Goal: Task Accomplishment & Management: Use online tool/utility

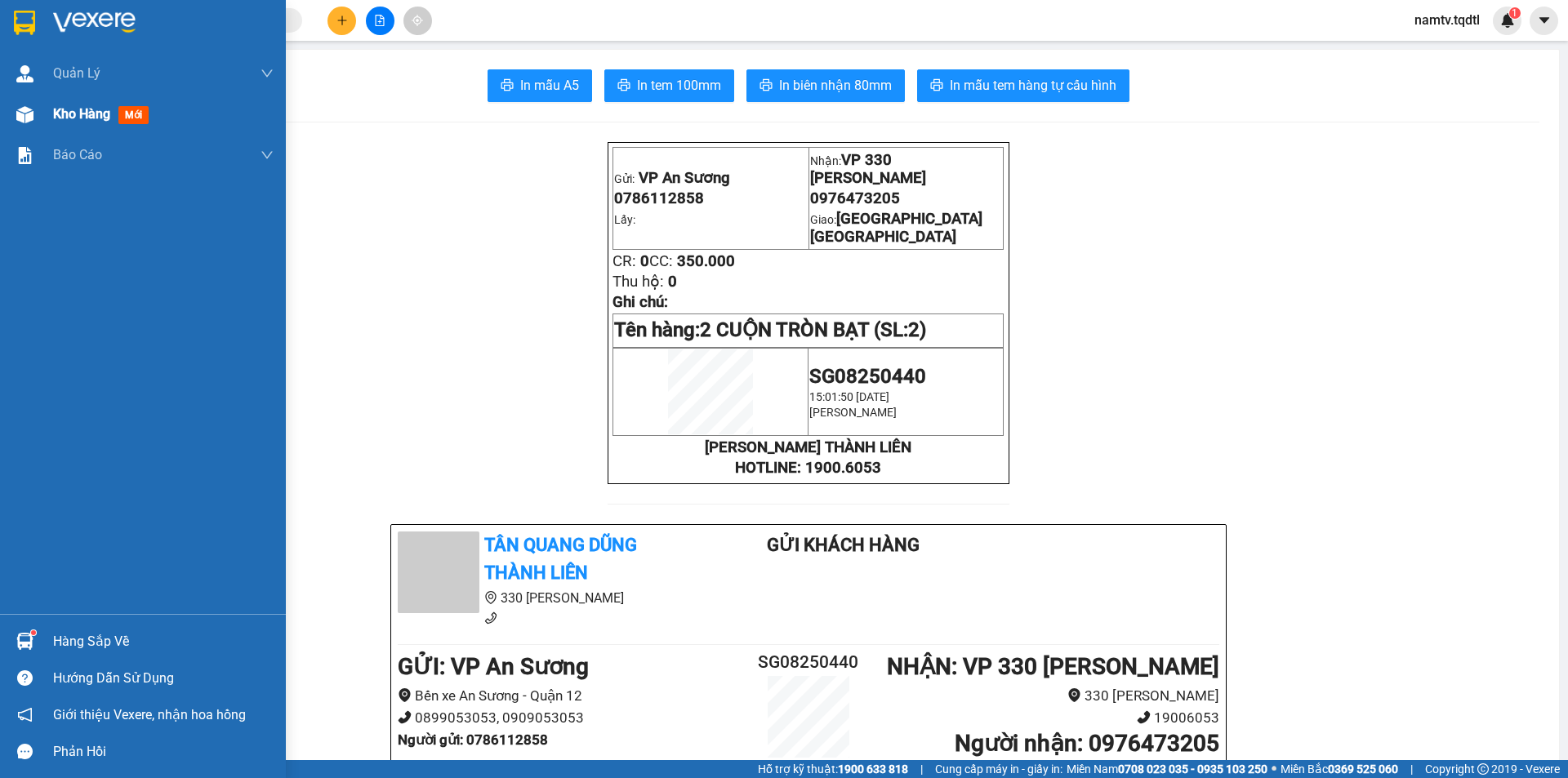
click at [17, 119] on img at bounding box center [25, 114] width 17 height 17
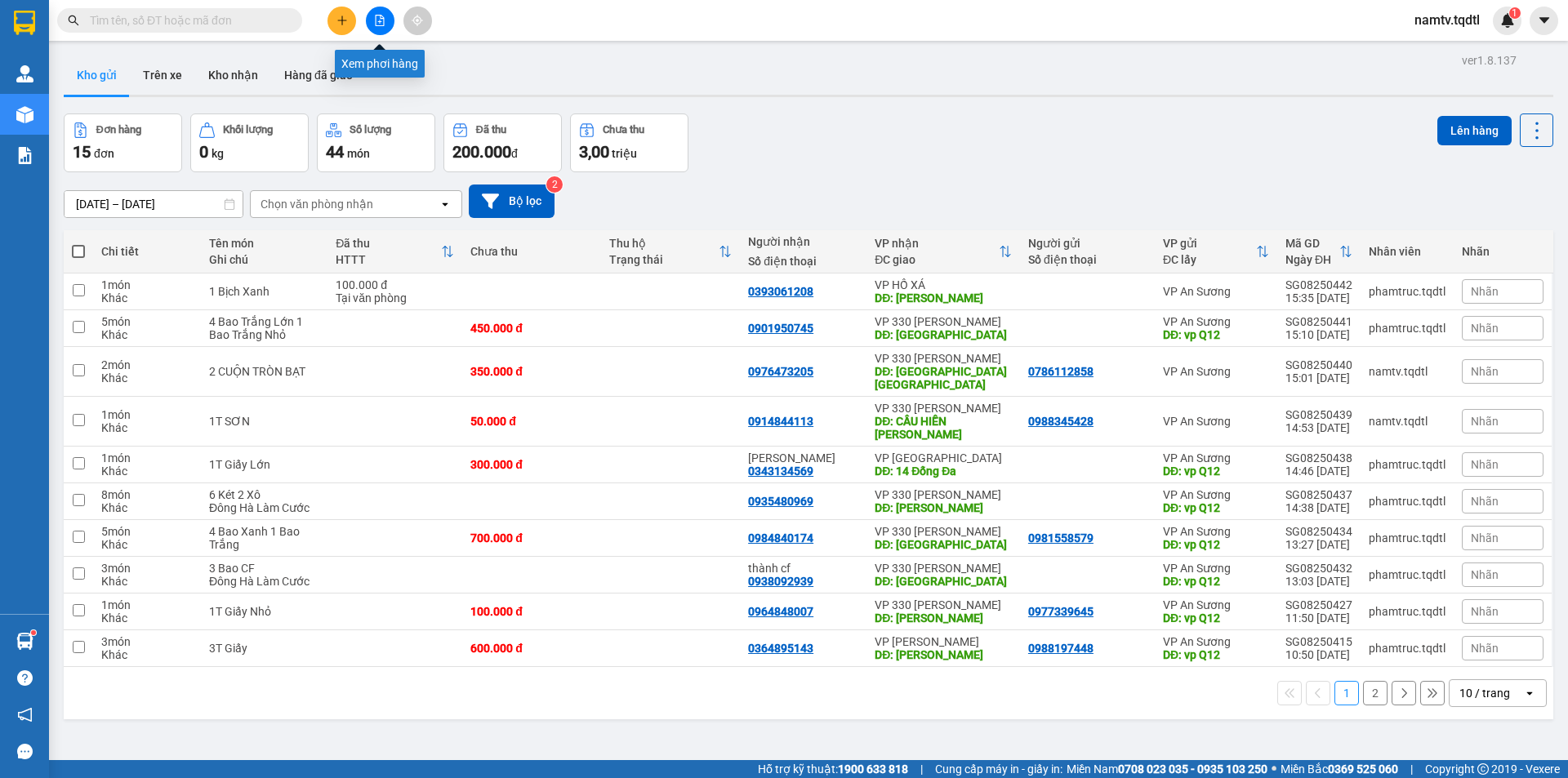
click at [382, 28] on button at bounding box center [379, 21] width 29 height 29
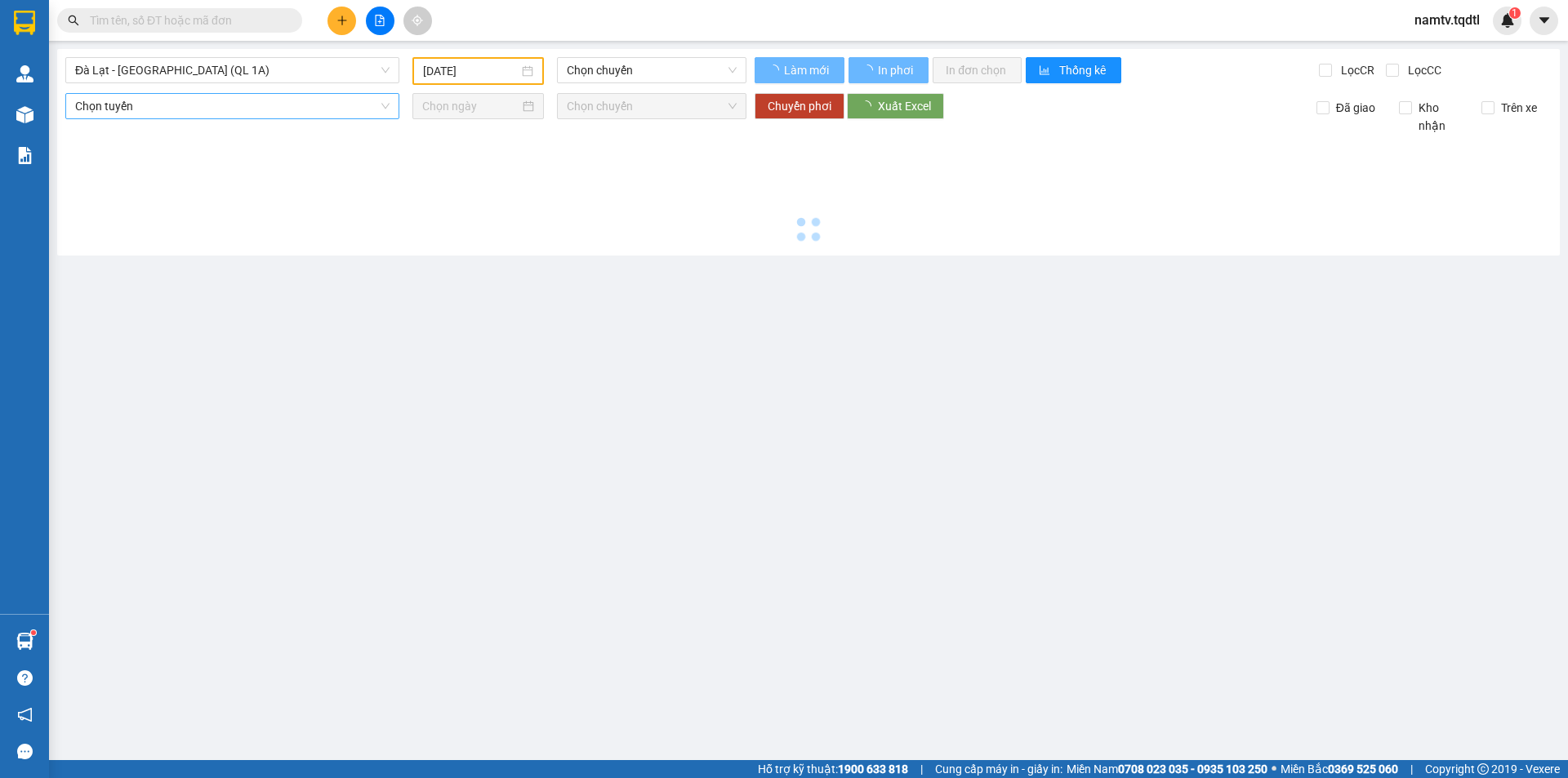
type input "[DATE]"
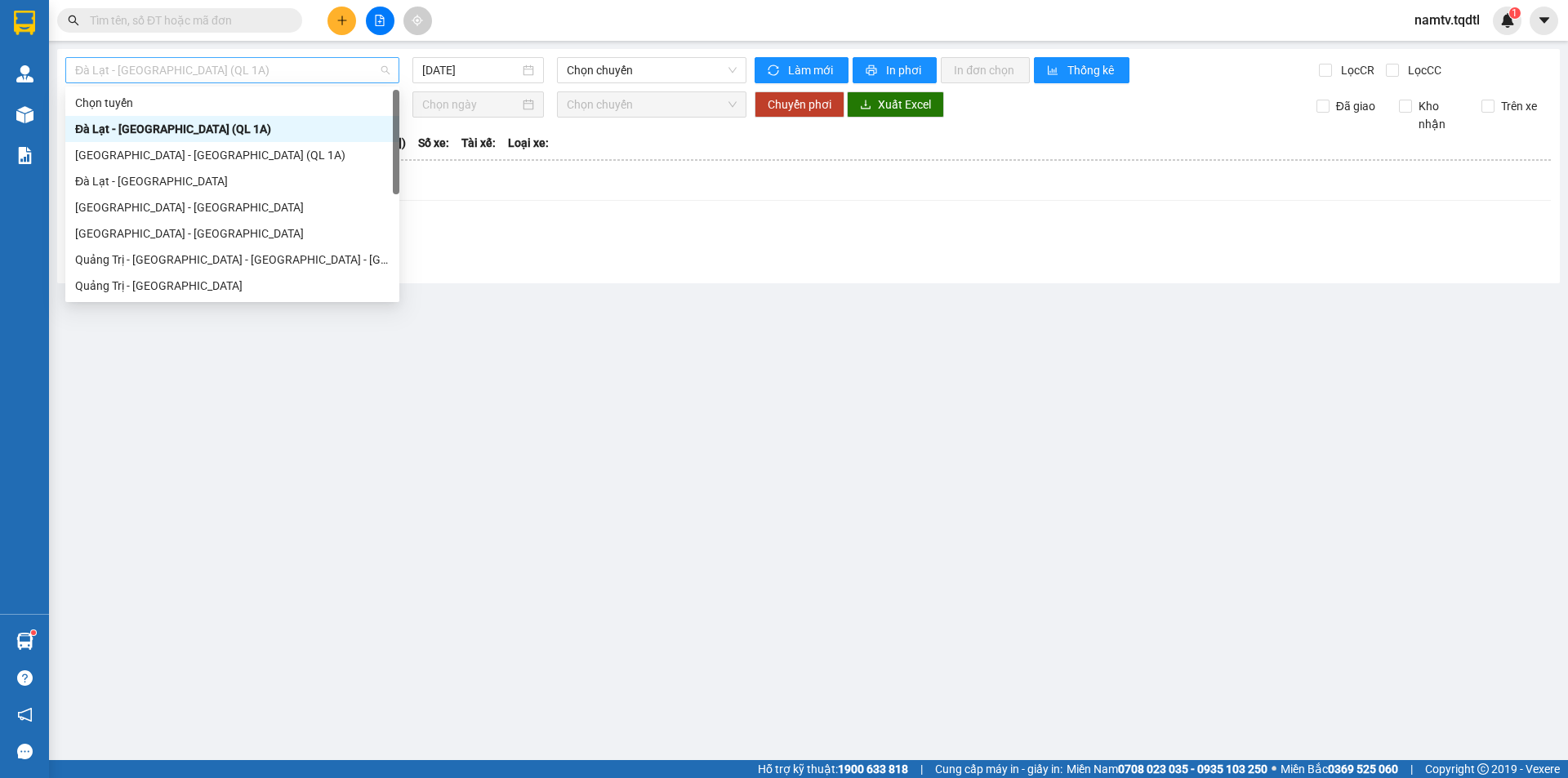
click at [248, 58] on span "Đà Lạt - [GEOGRAPHIC_DATA] (QL 1A)" at bounding box center [231, 70] width 314 height 25
click at [105, 231] on div "[GEOGRAPHIC_DATA] - [GEOGRAPHIC_DATA]" at bounding box center [231, 233] width 314 height 18
type input "[DATE]"
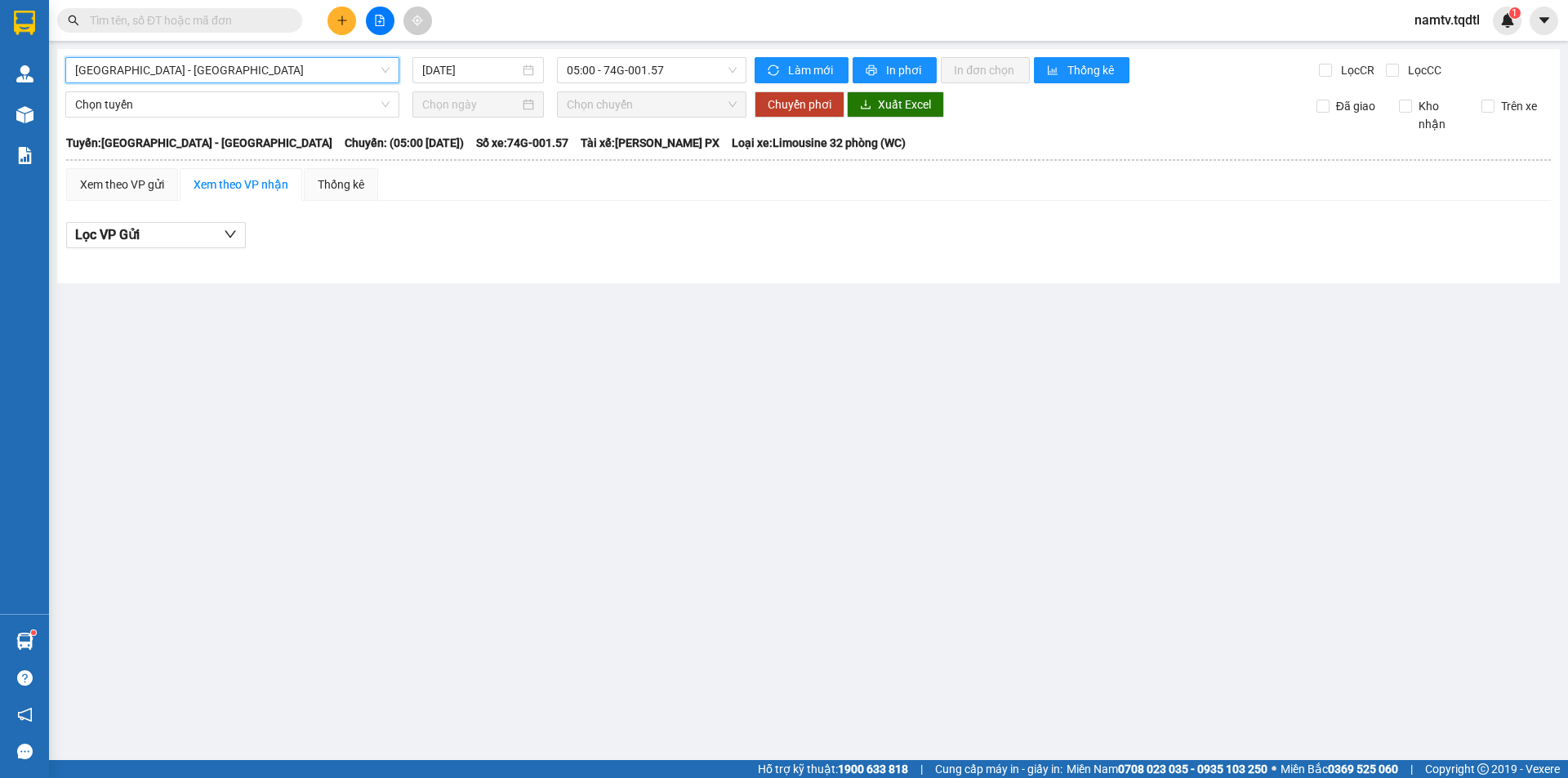
click at [309, 68] on span "[GEOGRAPHIC_DATA] - [GEOGRAPHIC_DATA]" at bounding box center [231, 70] width 314 height 25
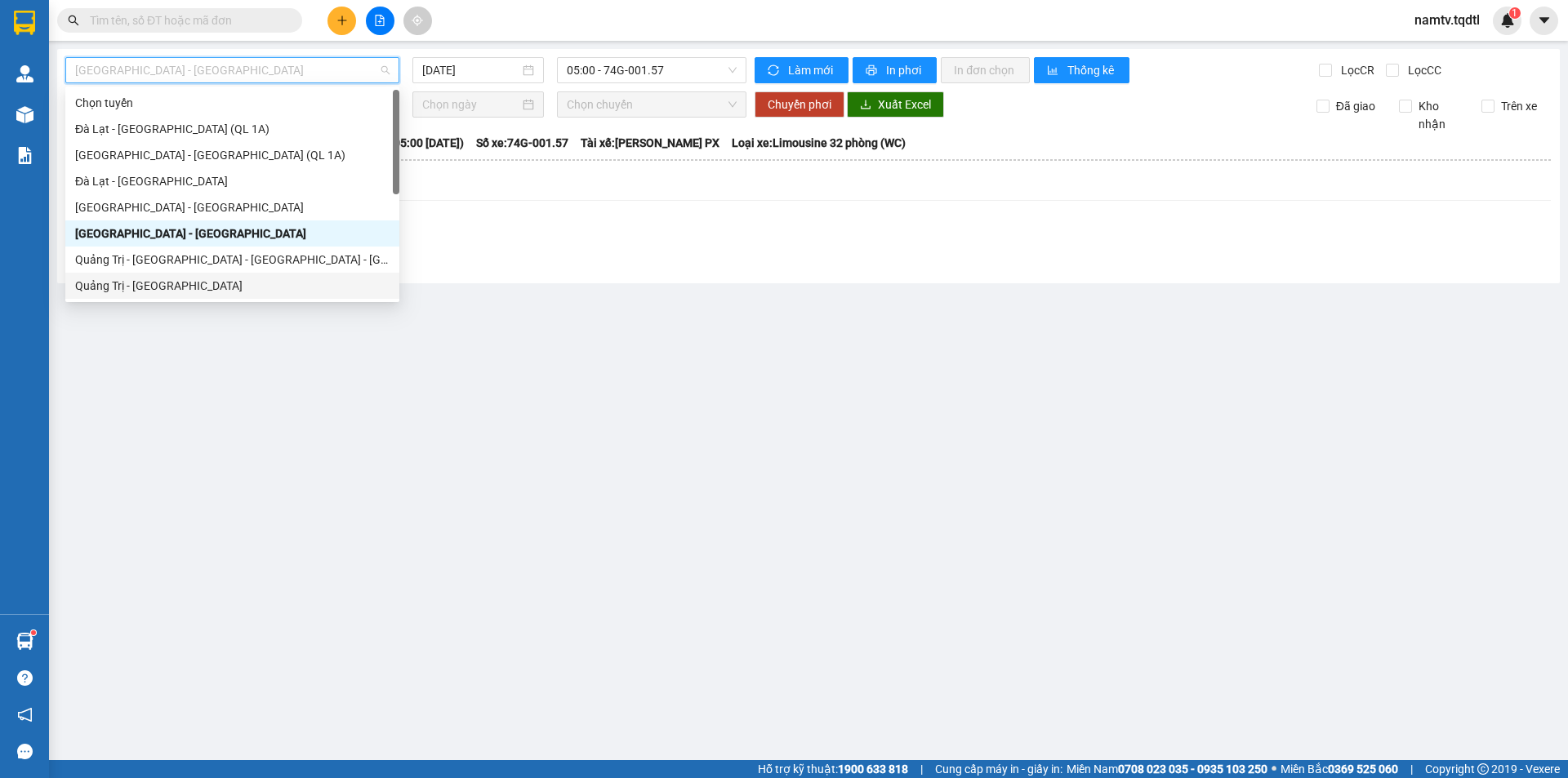
click at [136, 289] on div "Quảng Trị - [GEOGRAPHIC_DATA]" at bounding box center [231, 286] width 314 height 18
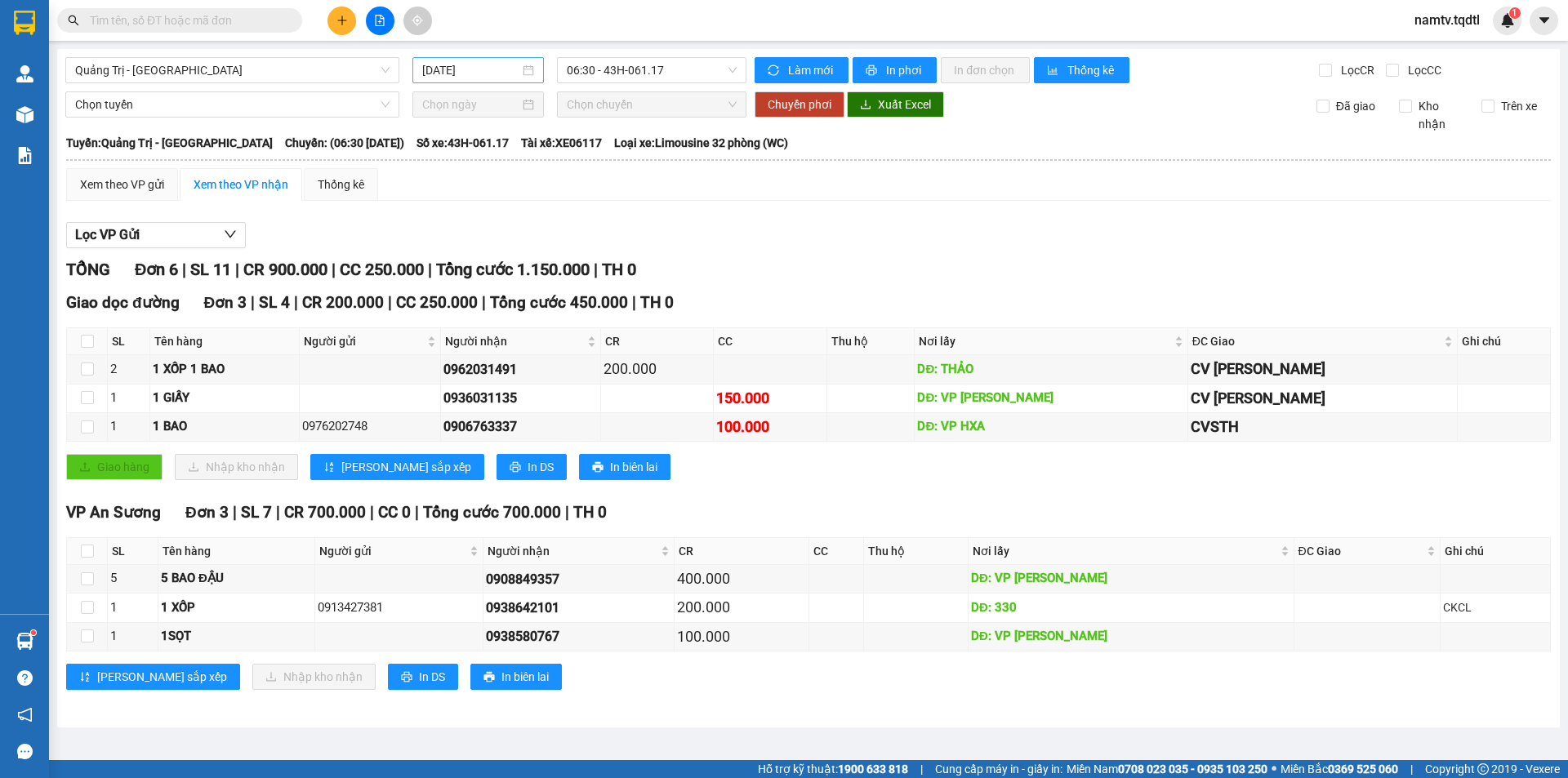
drag, startPoint x: 490, startPoint y: 60, endPoint x: 481, endPoint y: 73, distance: 15.8
click at [486, 66] on div "[DATE]" at bounding box center [479, 70] width 132 height 27
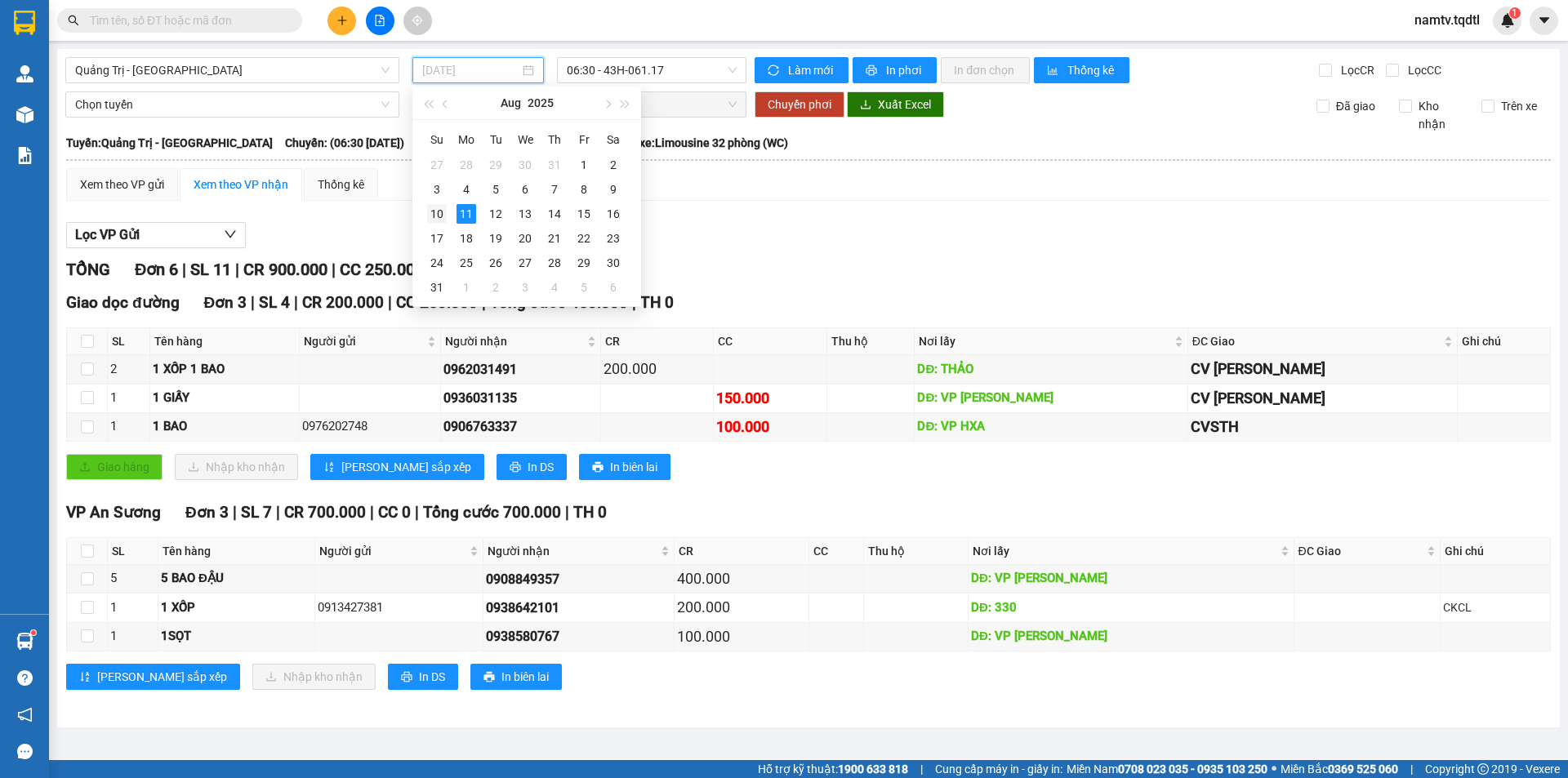
click at [442, 220] on div "10" at bounding box center [437, 214] width 20 height 20
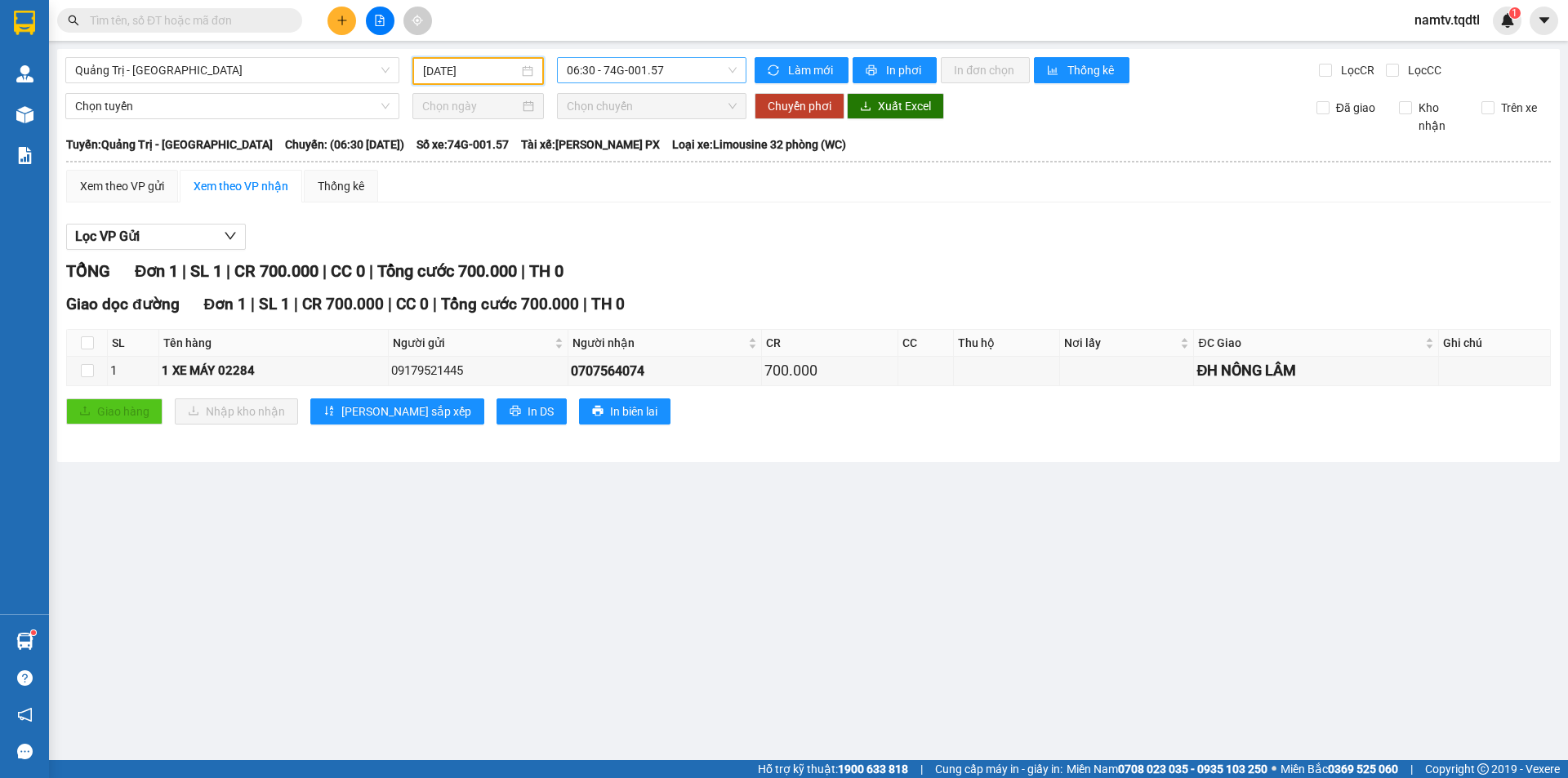
click at [691, 72] on span "06:30 - 74G-001.57" at bounding box center [651, 70] width 169 height 25
click at [658, 157] on div "13:51 - 74F-005.78" at bounding box center [629, 155] width 127 height 18
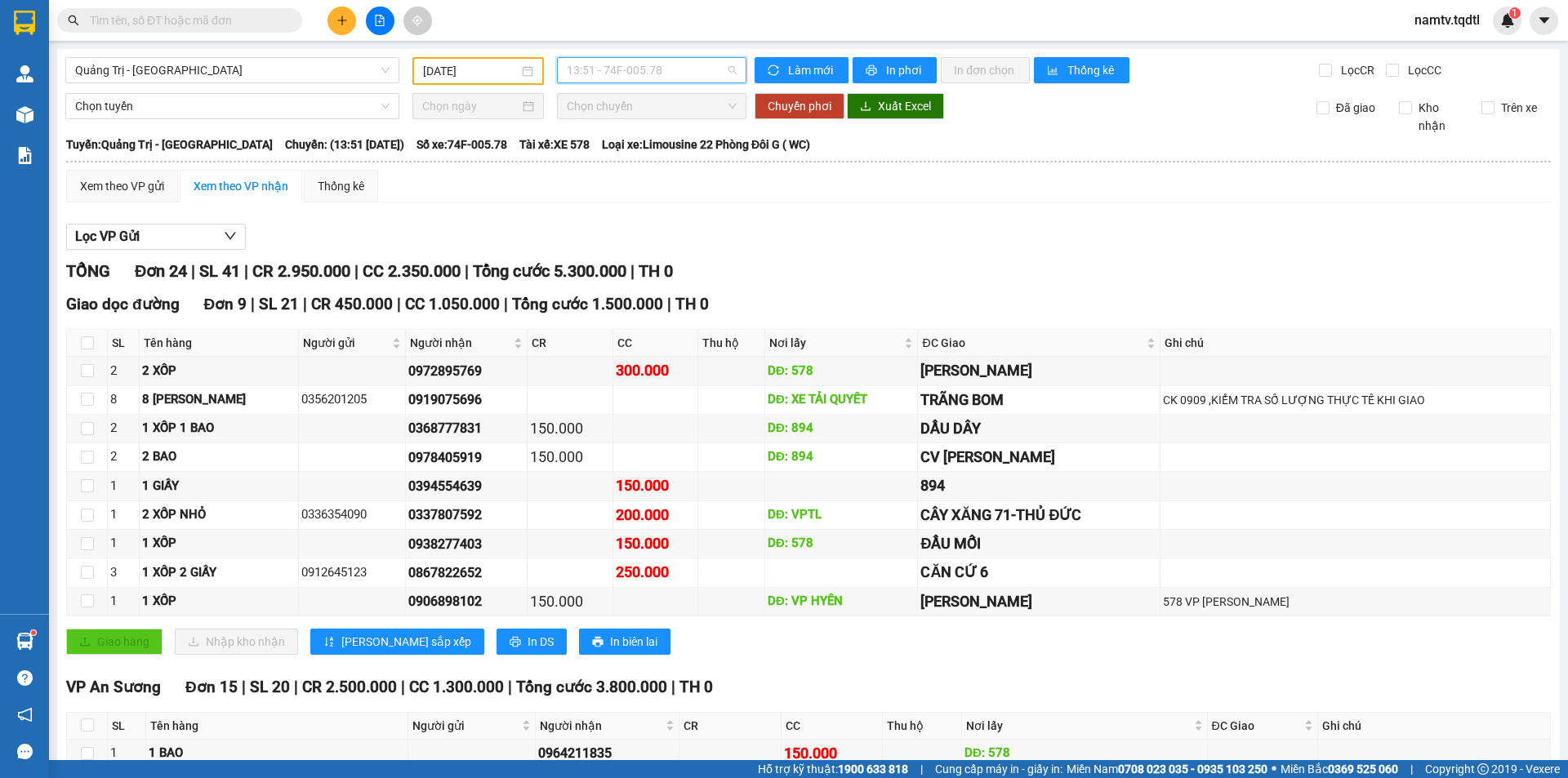
click at [625, 64] on span "13:51 - 74F-005.78" at bounding box center [651, 70] width 169 height 25
click at [633, 198] on div "14:00 - 74F-000.34" at bounding box center [625, 207] width 127 height 18
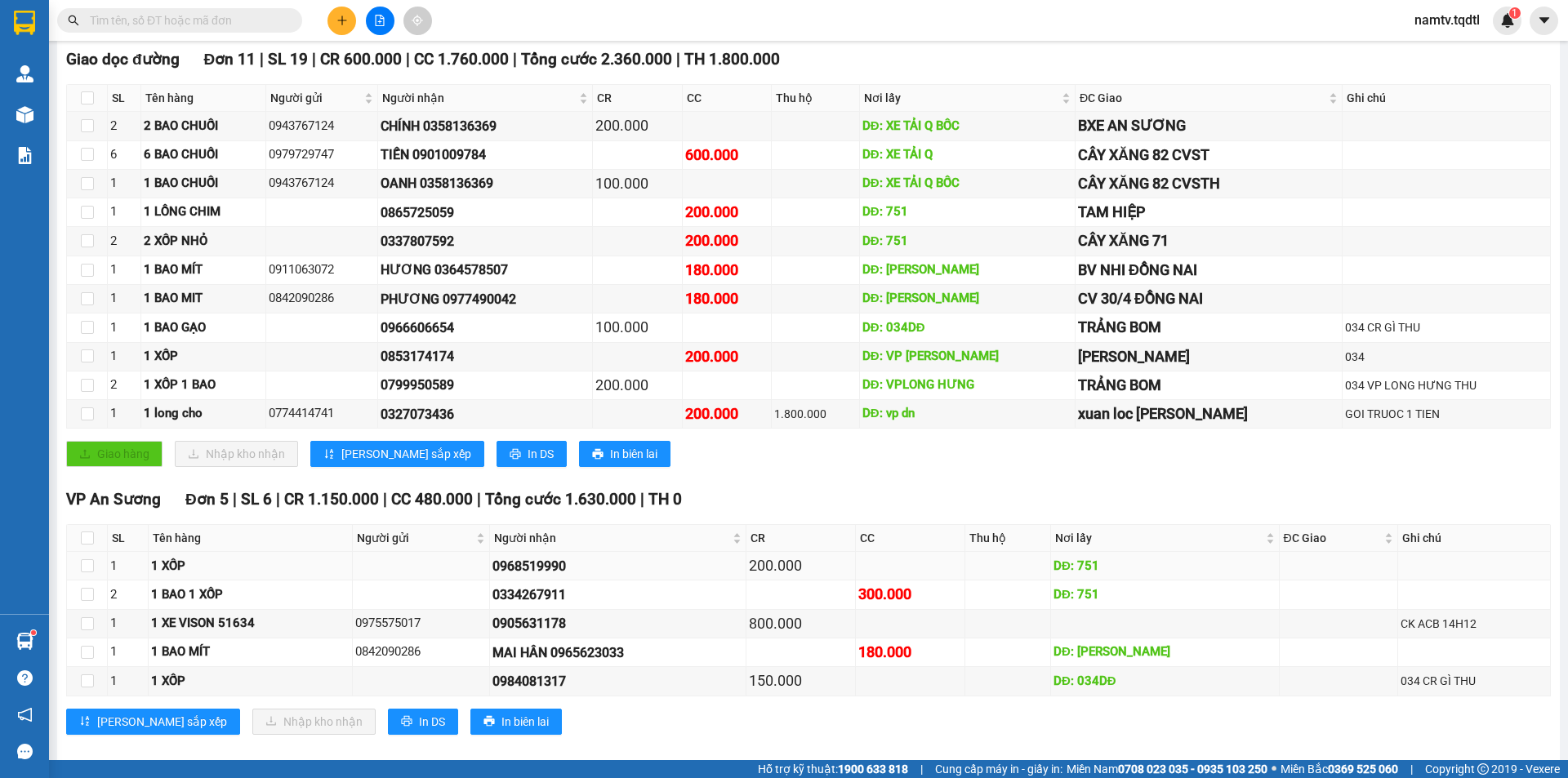
scroll to position [265, 0]
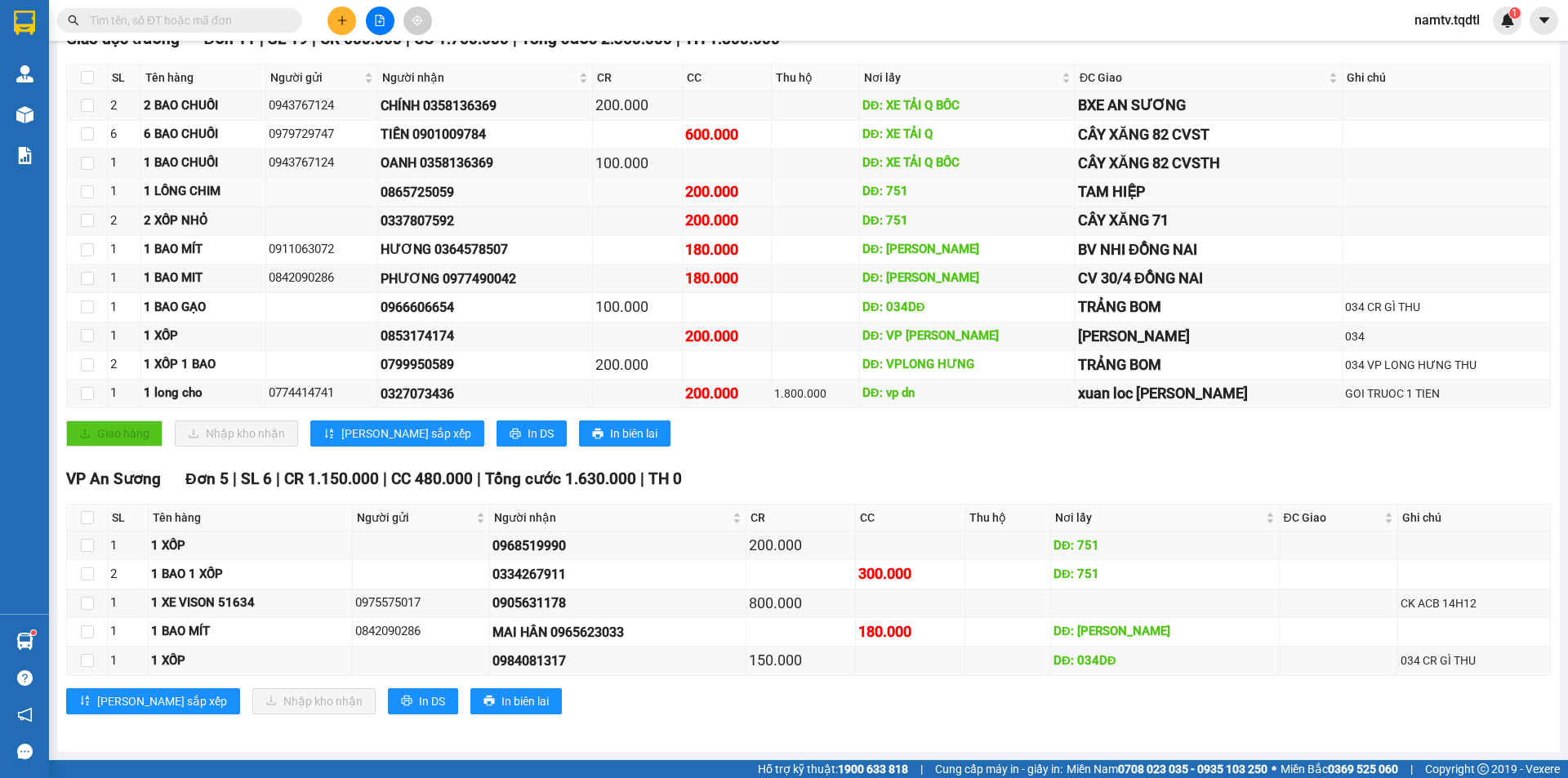
click at [682, 189] on td at bounding box center [637, 192] width 89 height 29
click at [667, 208] on tbody "2 2 BAO CHUỐI 0943767124 CHÍNH 0358136369 200.000 DĐ: XE TẢI Q BỐC BXE AN SƯƠNG…" at bounding box center [809, 250] width 1484 height 317
drag, startPoint x: 583, startPoint y: 172, endPoint x: 580, endPoint y: 149, distance: 23.2
click at [583, 170] on div "OANH 0358136369" at bounding box center [485, 162] width 209 height 21
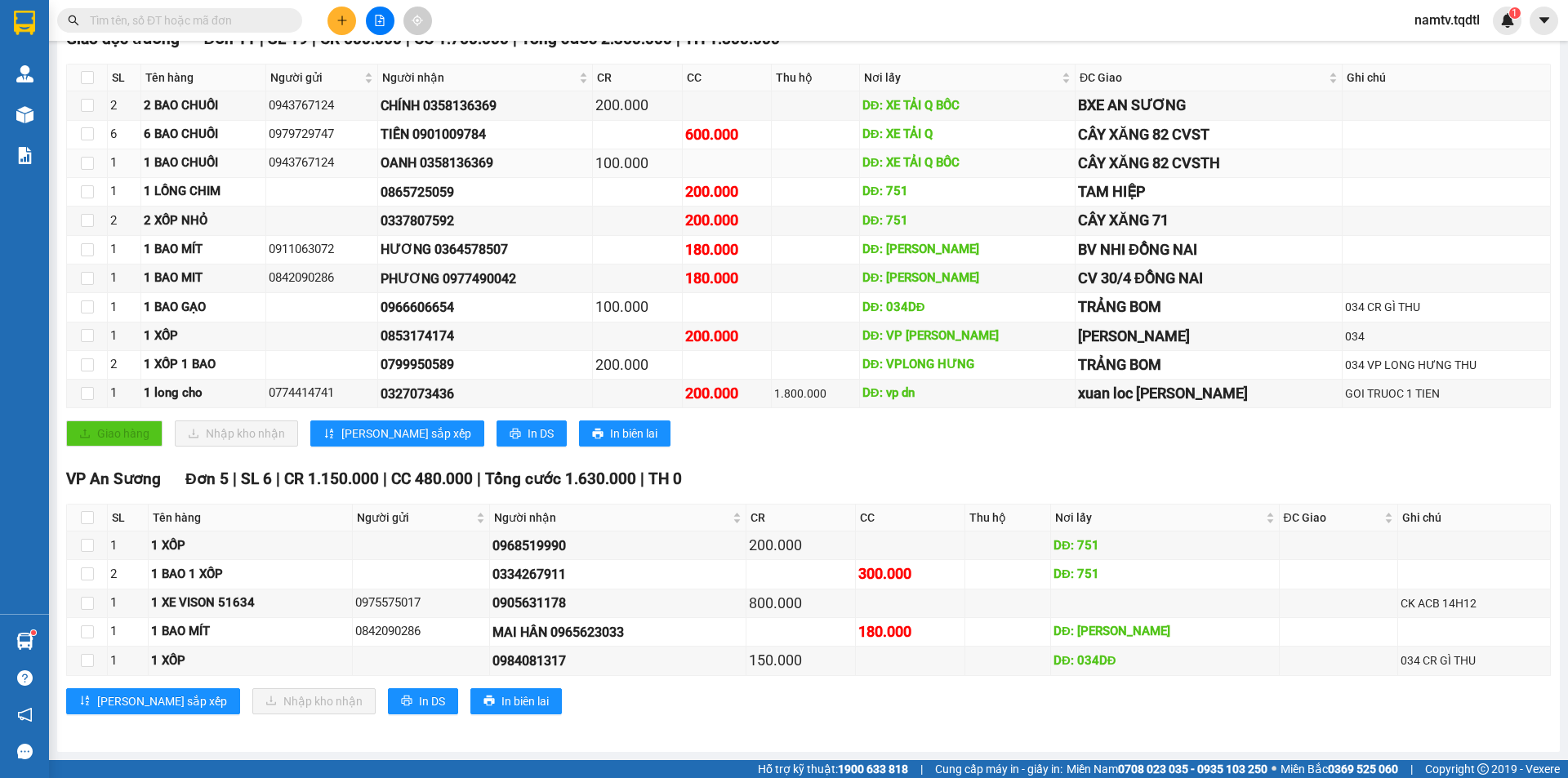
click at [580, 150] on td "OANH 0358136369" at bounding box center [486, 163] width 215 height 29
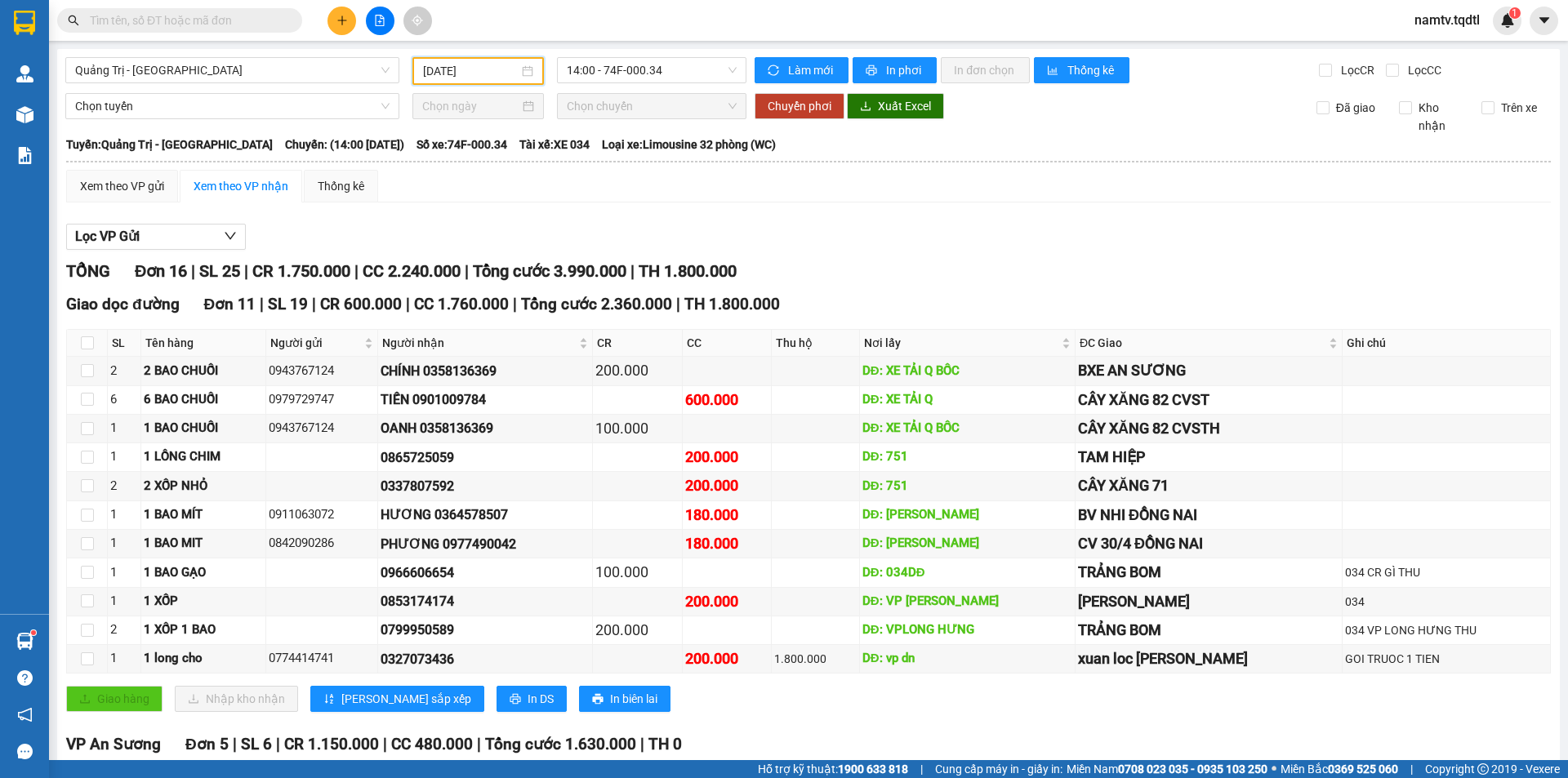
click at [461, 74] on input "[DATE]" at bounding box center [471, 71] width 96 height 18
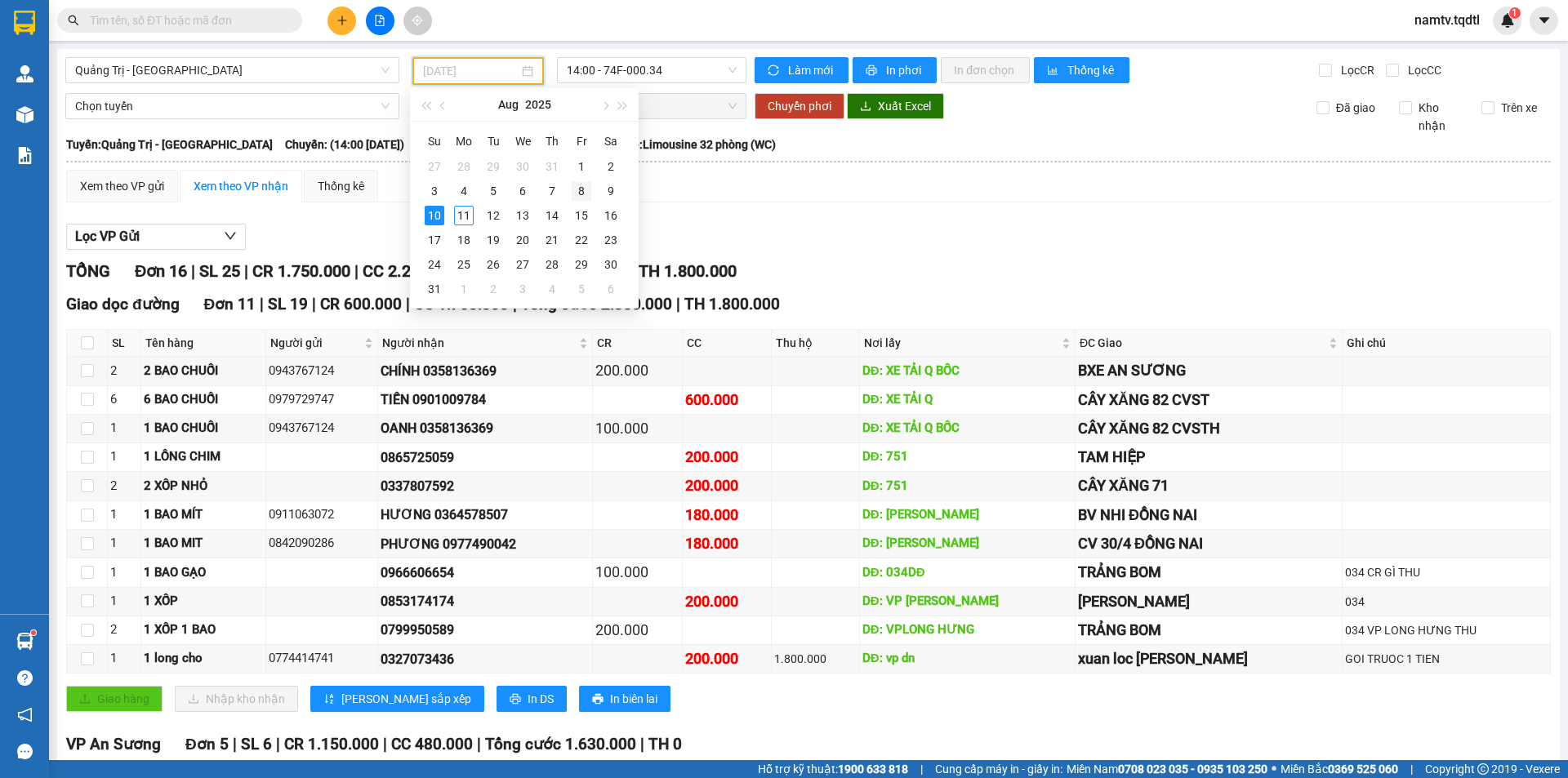
click at [581, 197] on div "8" at bounding box center [581, 191] width 20 height 20
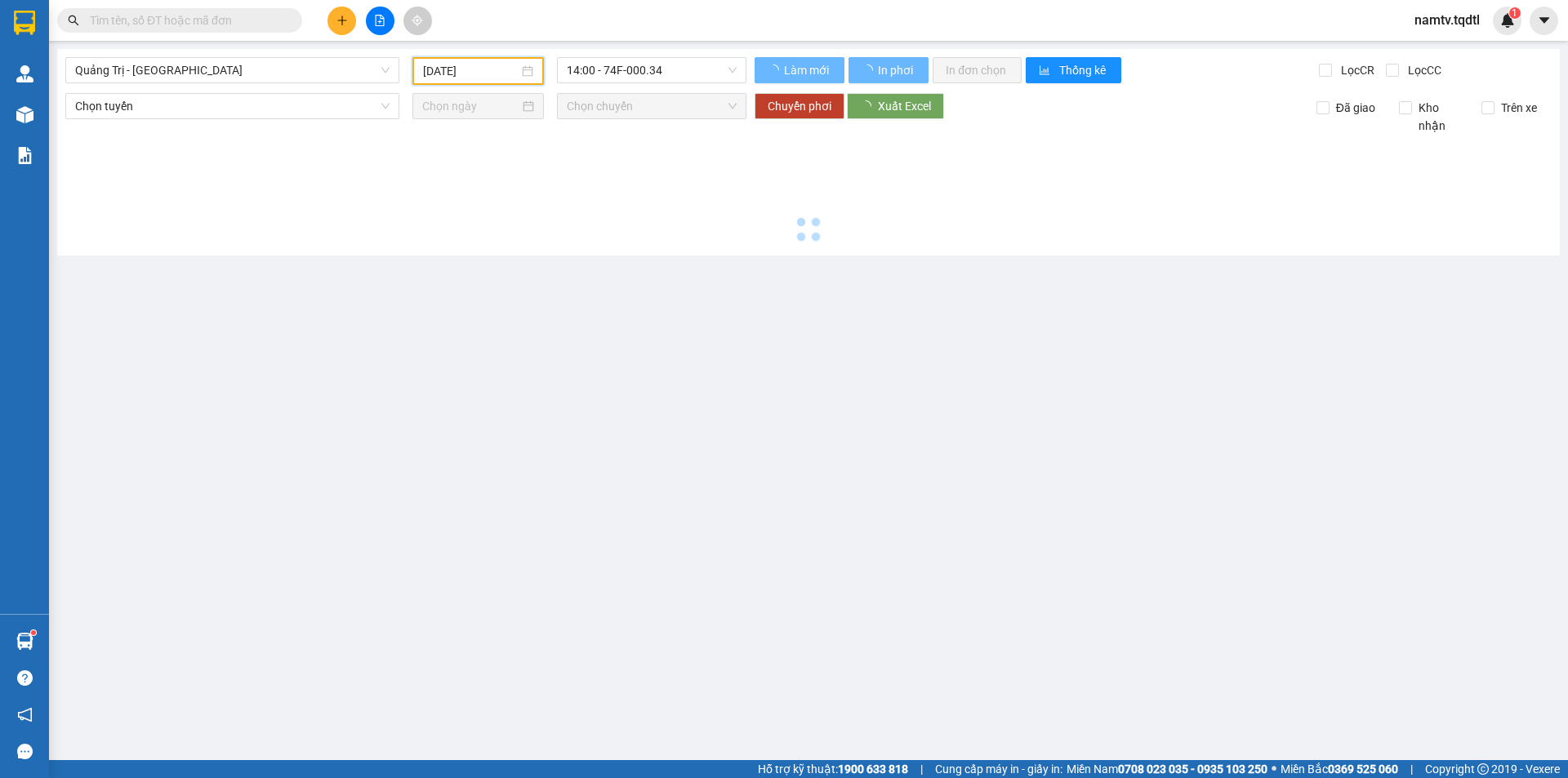
type input "[DATE]"
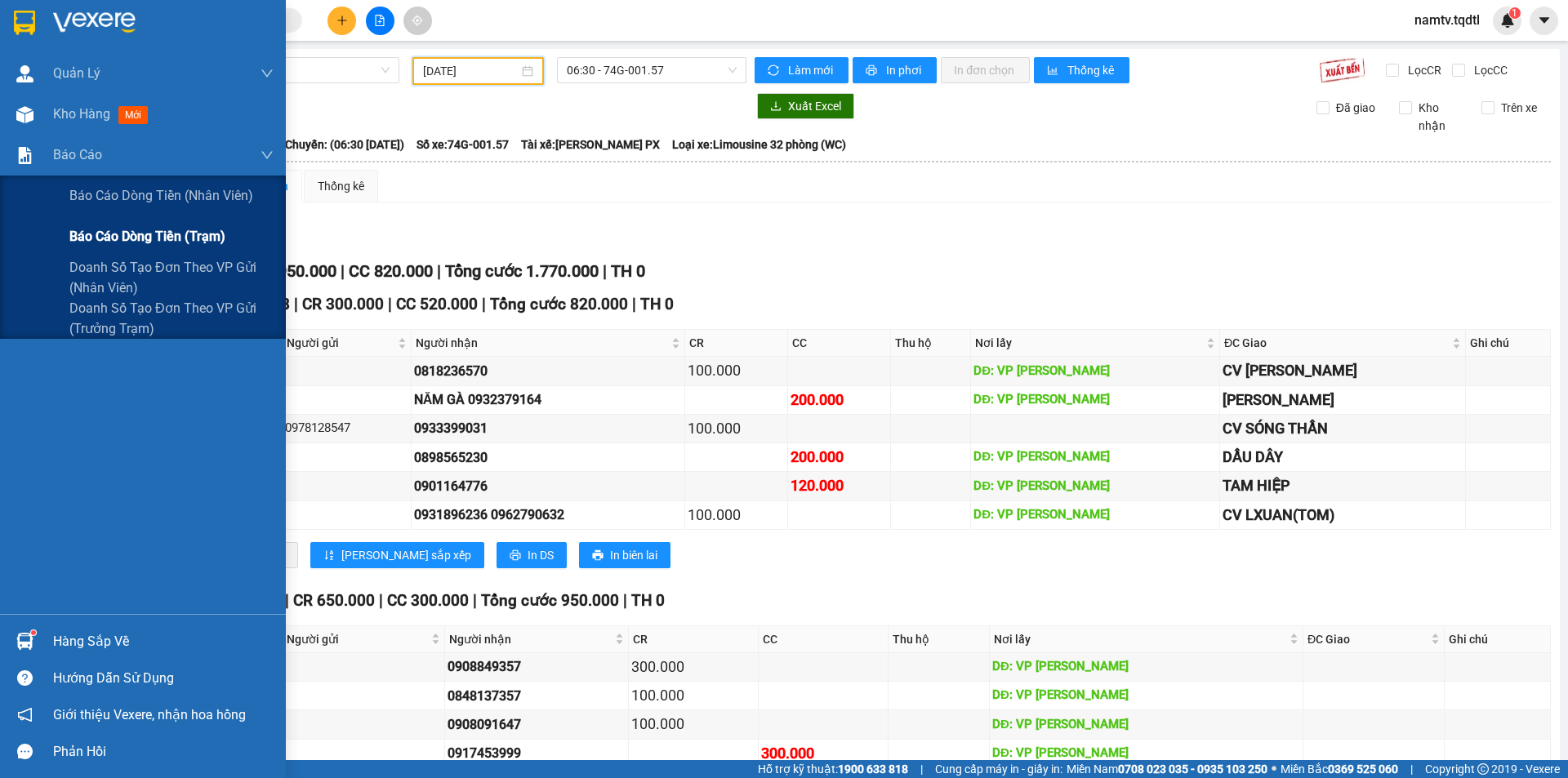
click at [162, 239] on span "Báo cáo dòng tiền (trạm)" at bounding box center [147, 236] width 156 height 21
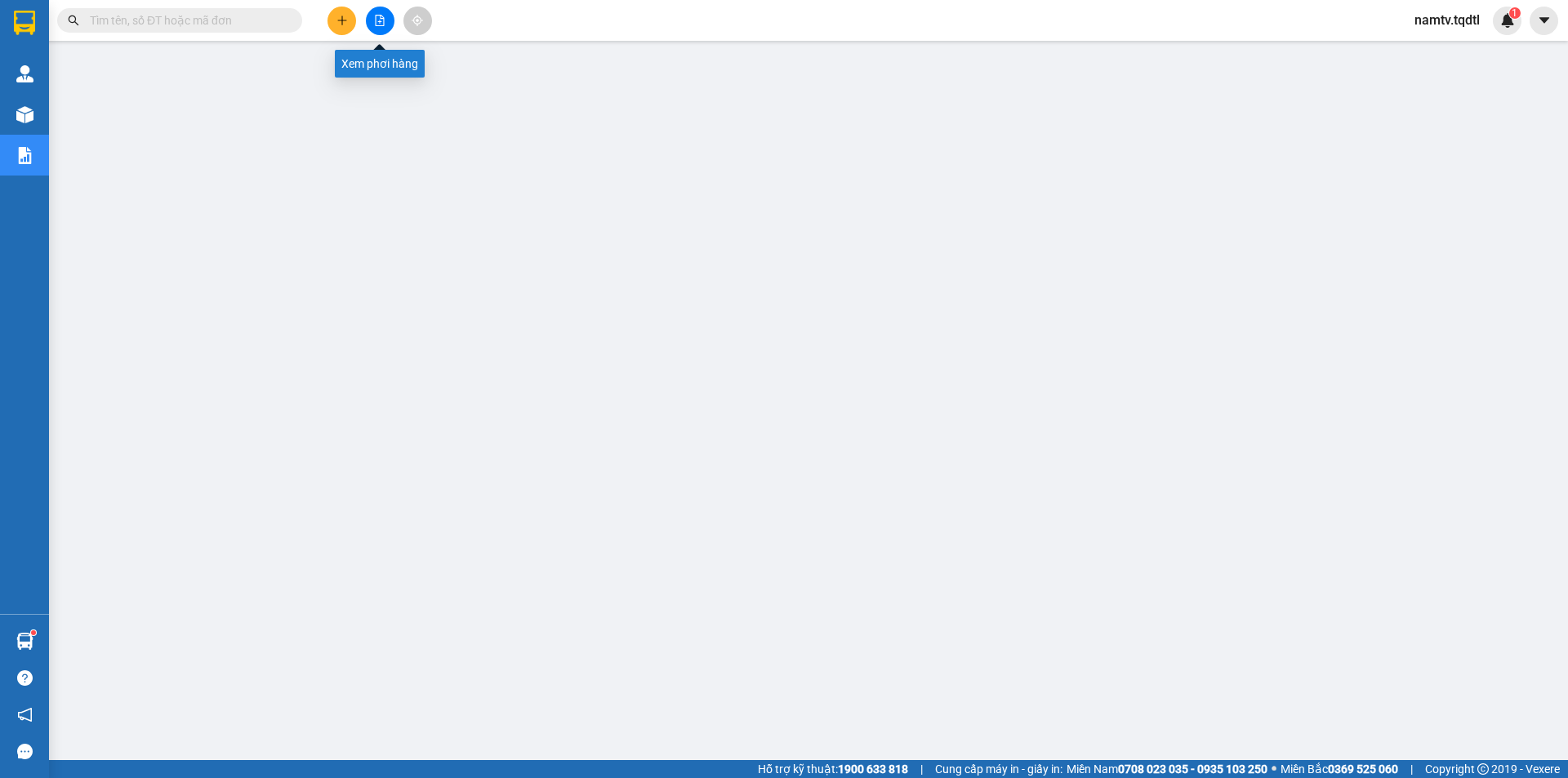
click at [375, 29] on button at bounding box center [379, 21] width 29 height 29
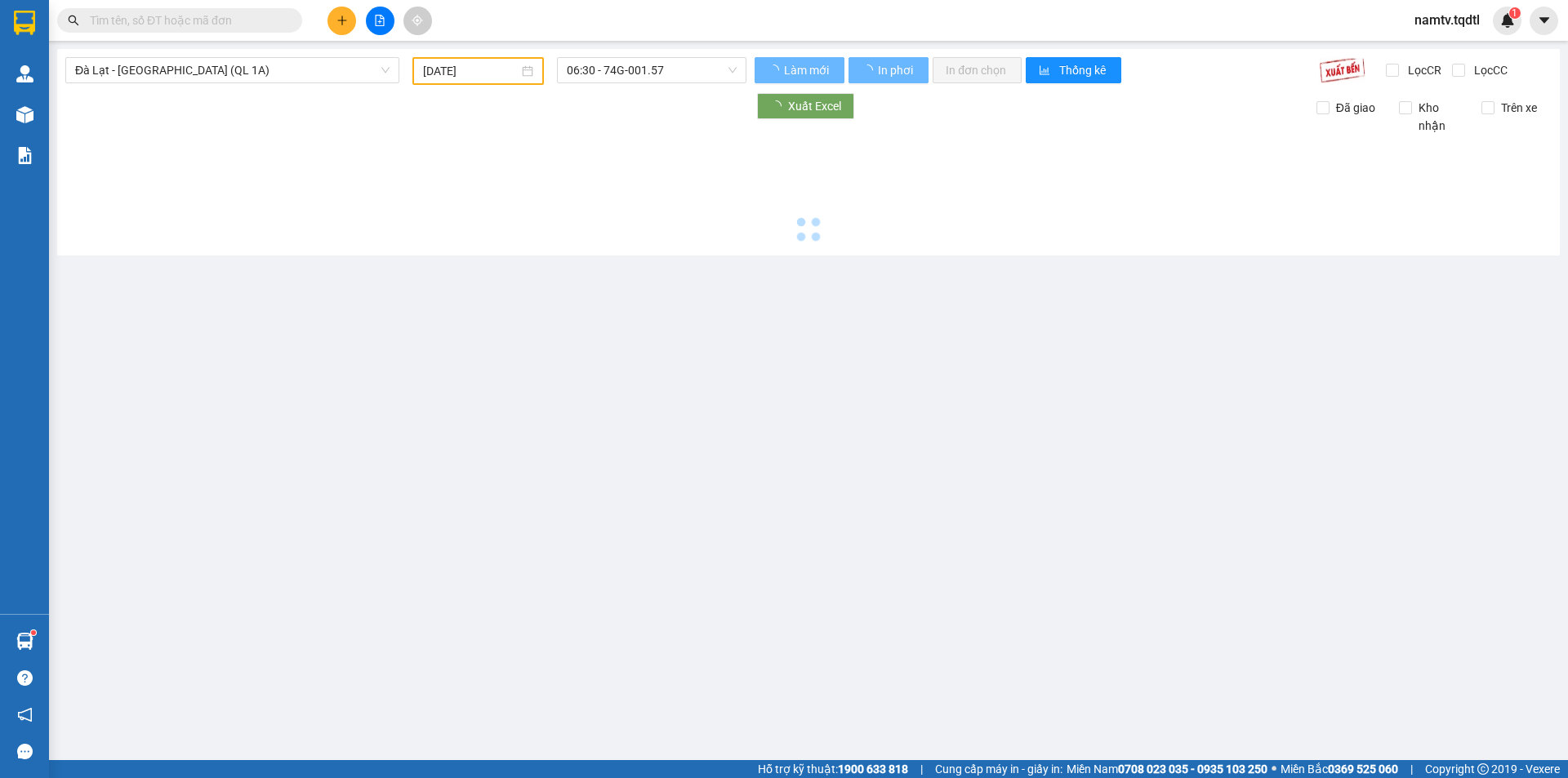
type input "[DATE]"
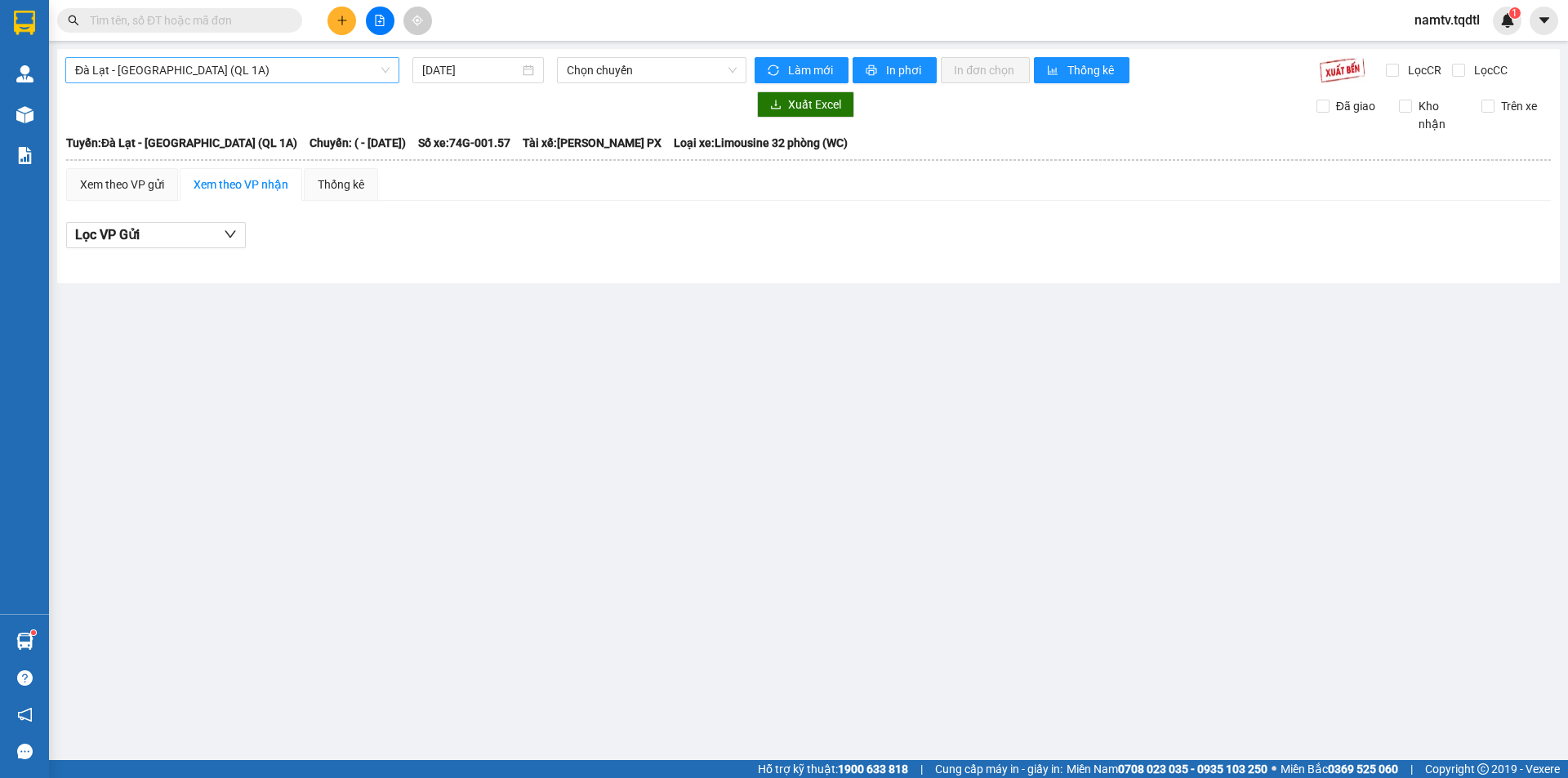
click at [179, 71] on span "Đà Lạt - [GEOGRAPHIC_DATA] (QL 1A)" at bounding box center [231, 70] width 314 height 25
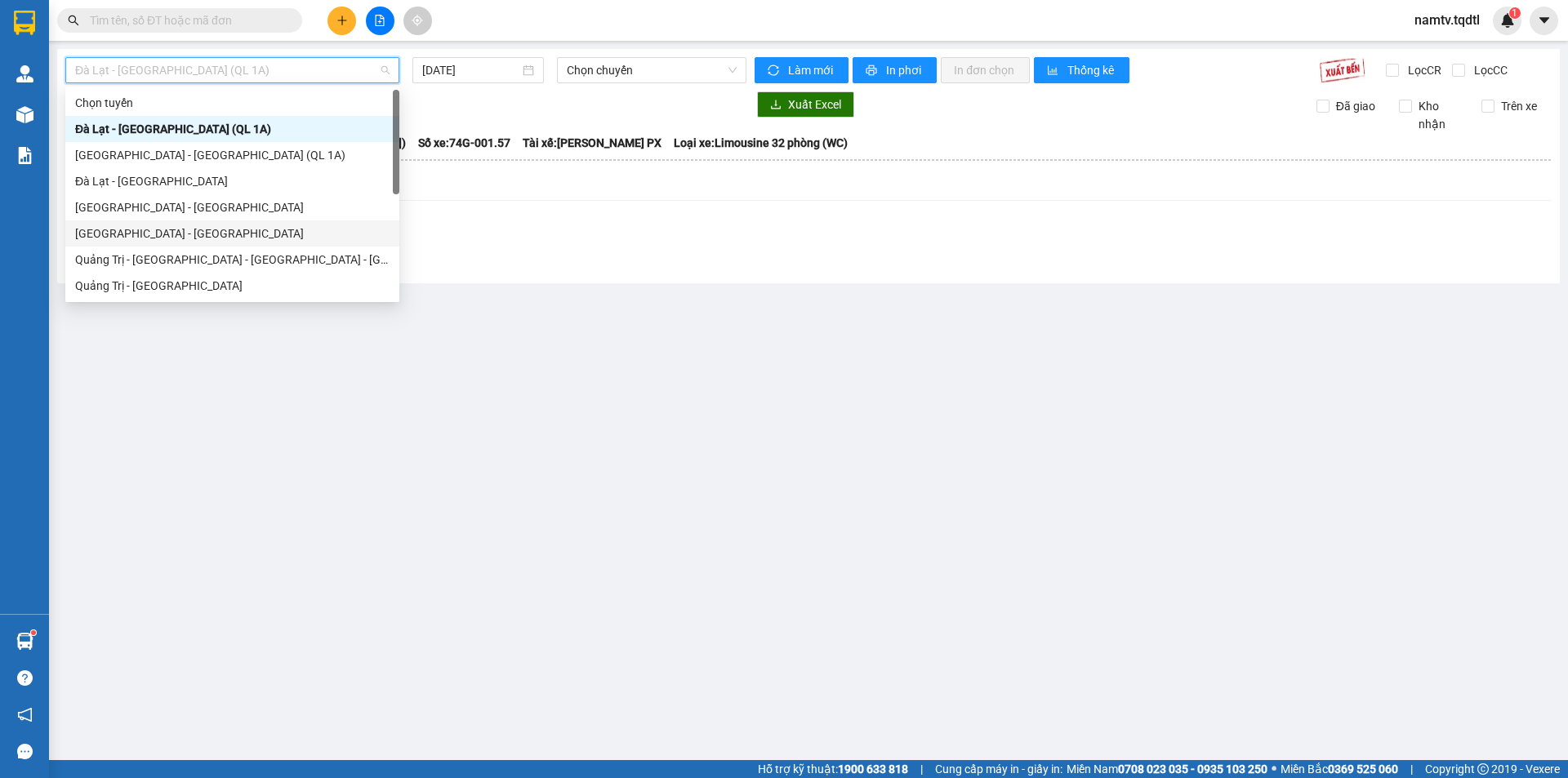
click at [171, 231] on div "[GEOGRAPHIC_DATA] - [GEOGRAPHIC_DATA]" at bounding box center [231, 233] width 314 height 18
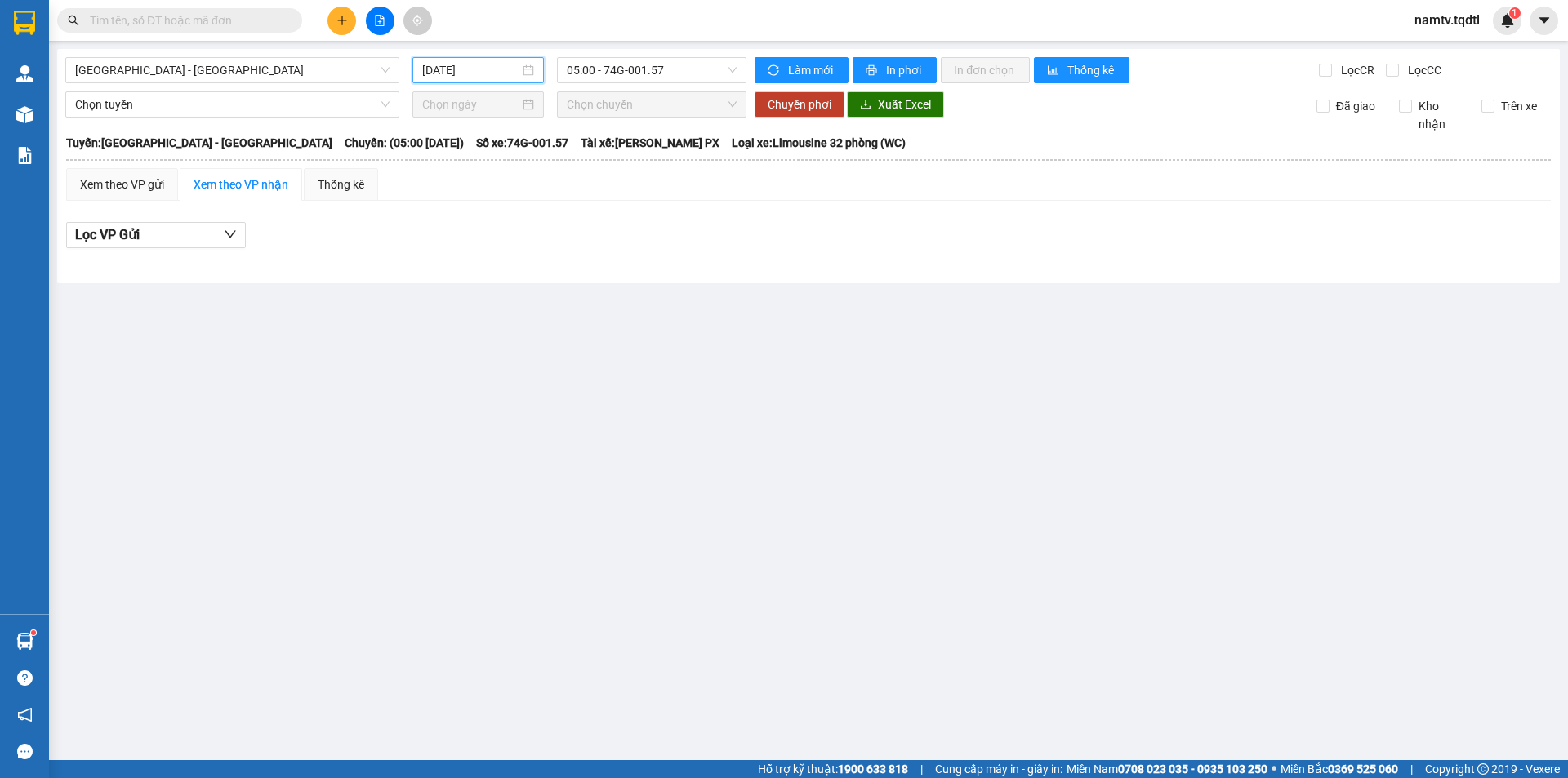
click at [489, 65] on input "[DATE]" at bounding box center [471, 70] width 98 height 18
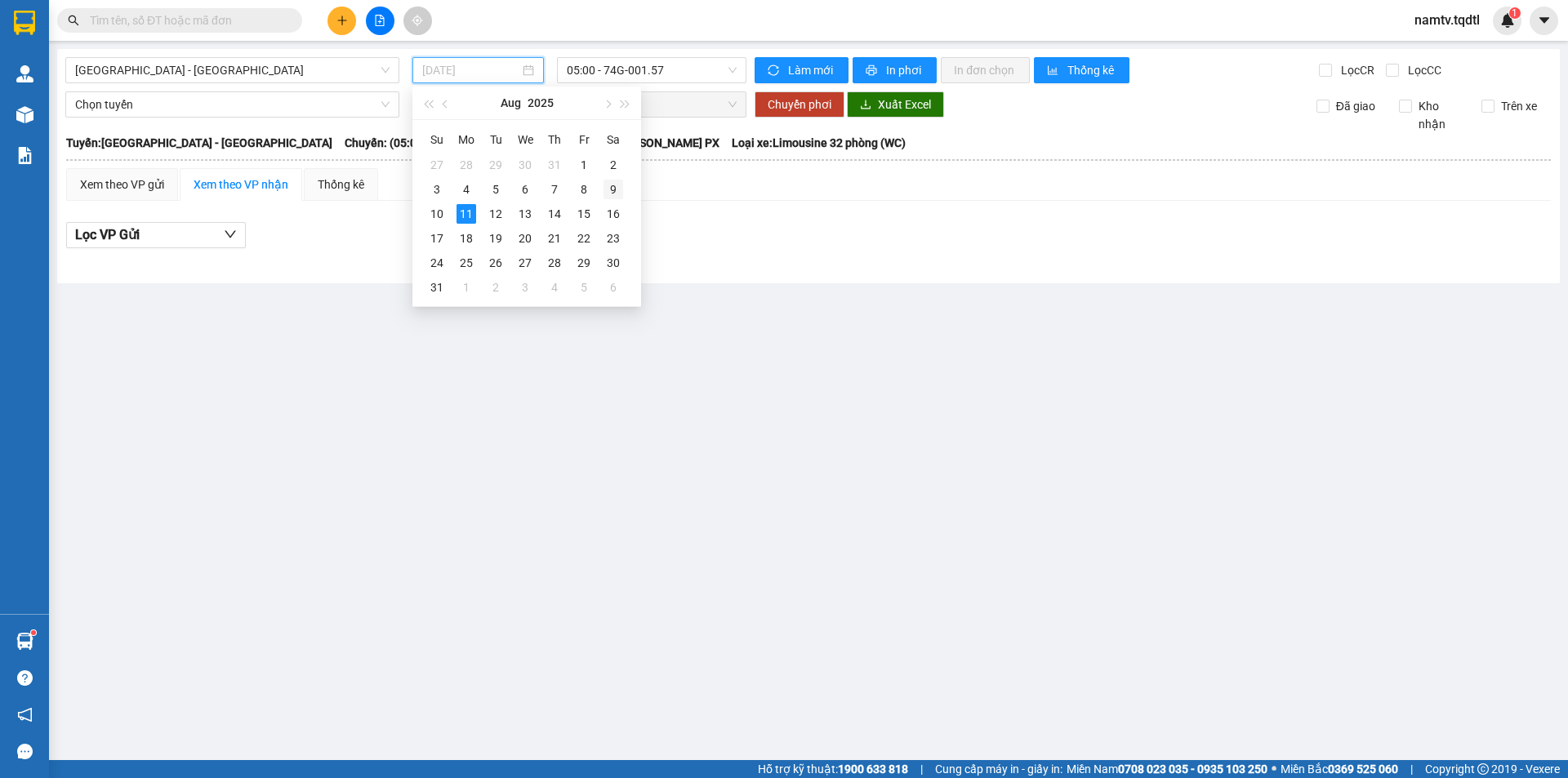
click at [605, 185] on div "9" at bounding box center [614, 189] width 20 height 20
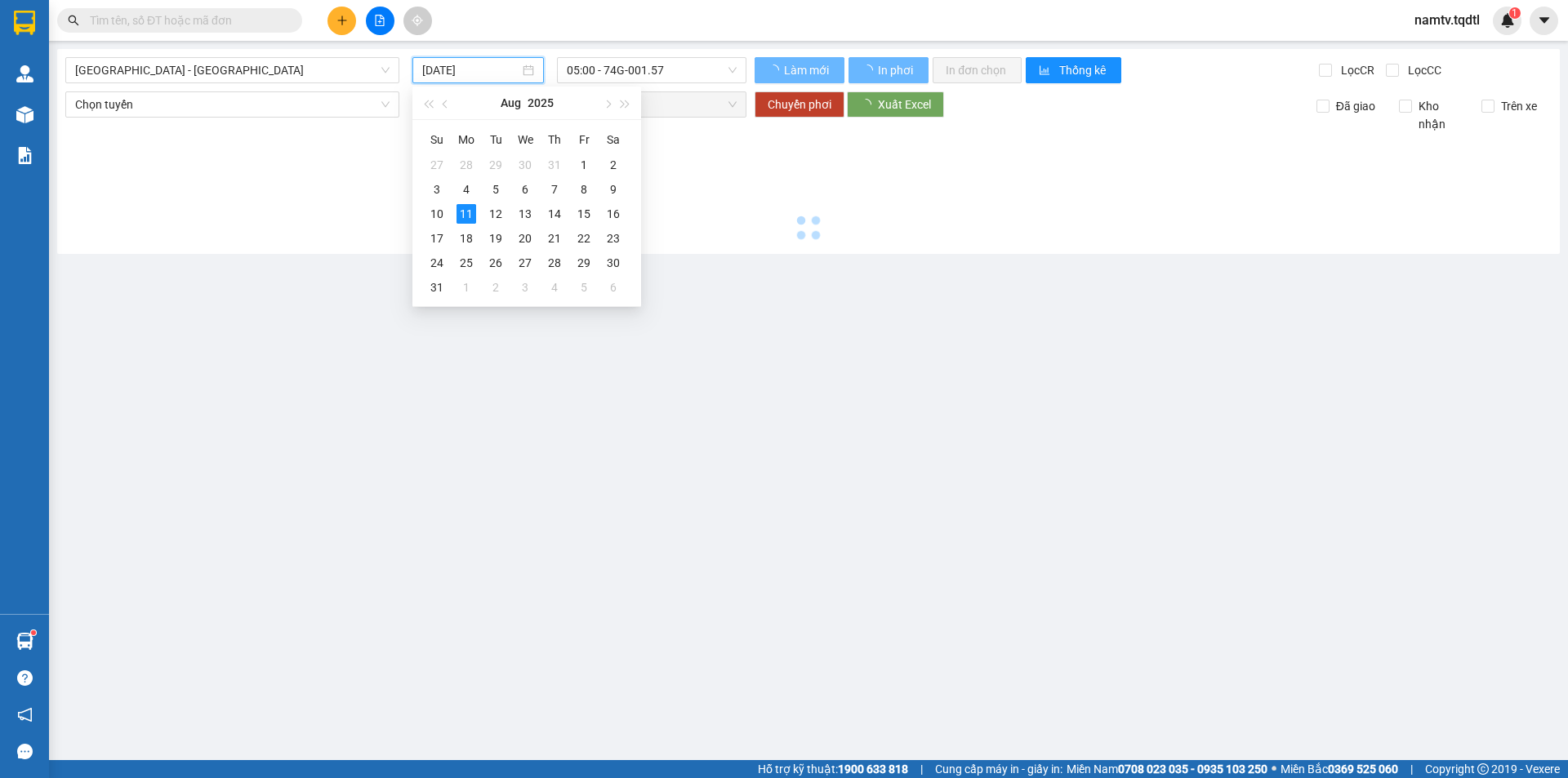
type input "[DATE]"
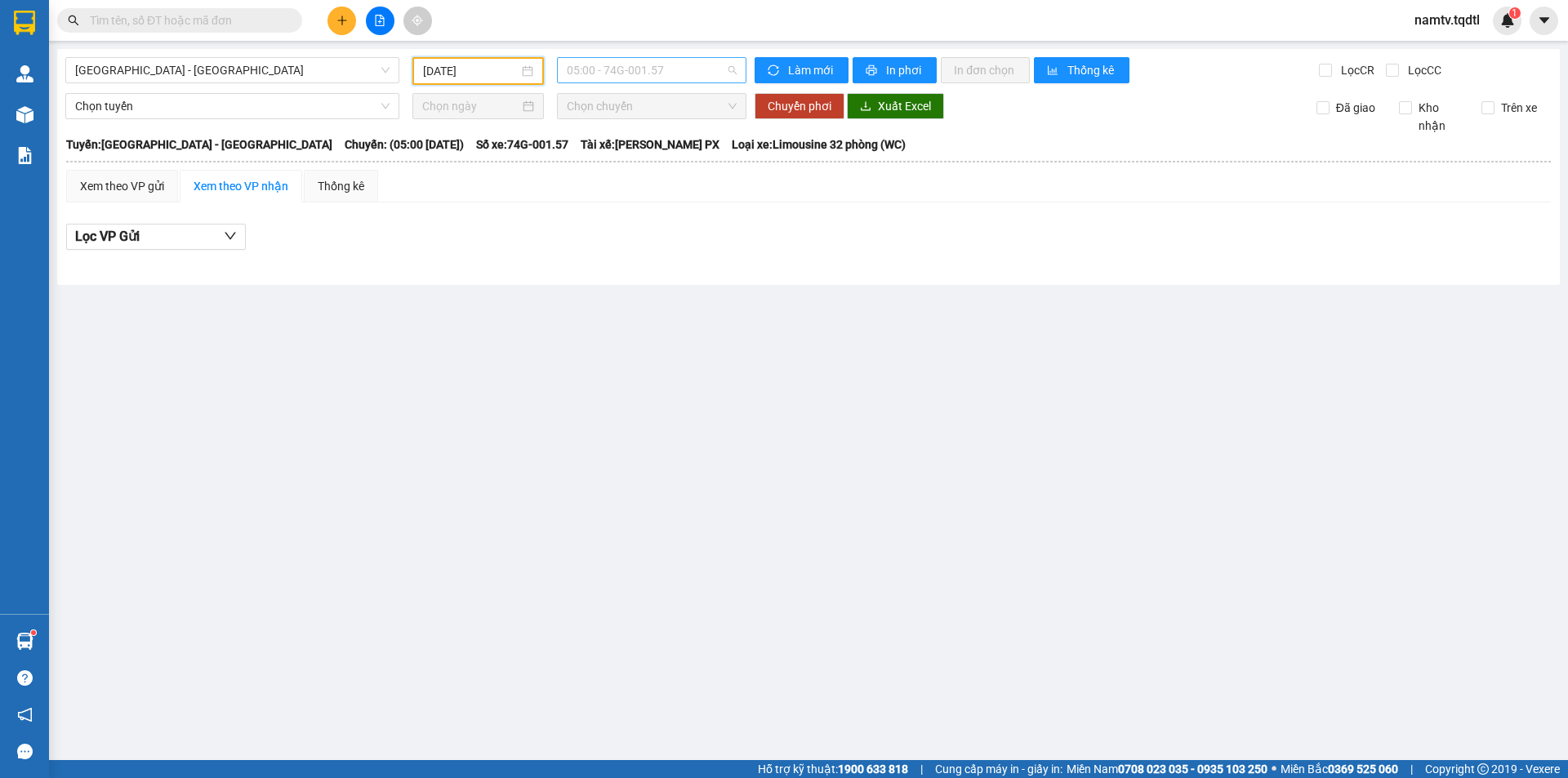
click at [689, 71] on span "05:00 - 74G-001.57" at bounding box center [651, 70] width 169 height 25
click at [846, 291] on main "[GEOGRAPHIC_DATA] - [GEOGRAPHIC_DATA] [DATE] 05:00 - 74G-001.57 Làm mới In phơi…" at bounding box center [784, 380] width 1568 height 760
click at [309, 77] on span "[GEOGRAPHIC_DATA] - [GEOGRAPHIC_DATA]" at bounding box center [231, 70] width 314 height 25
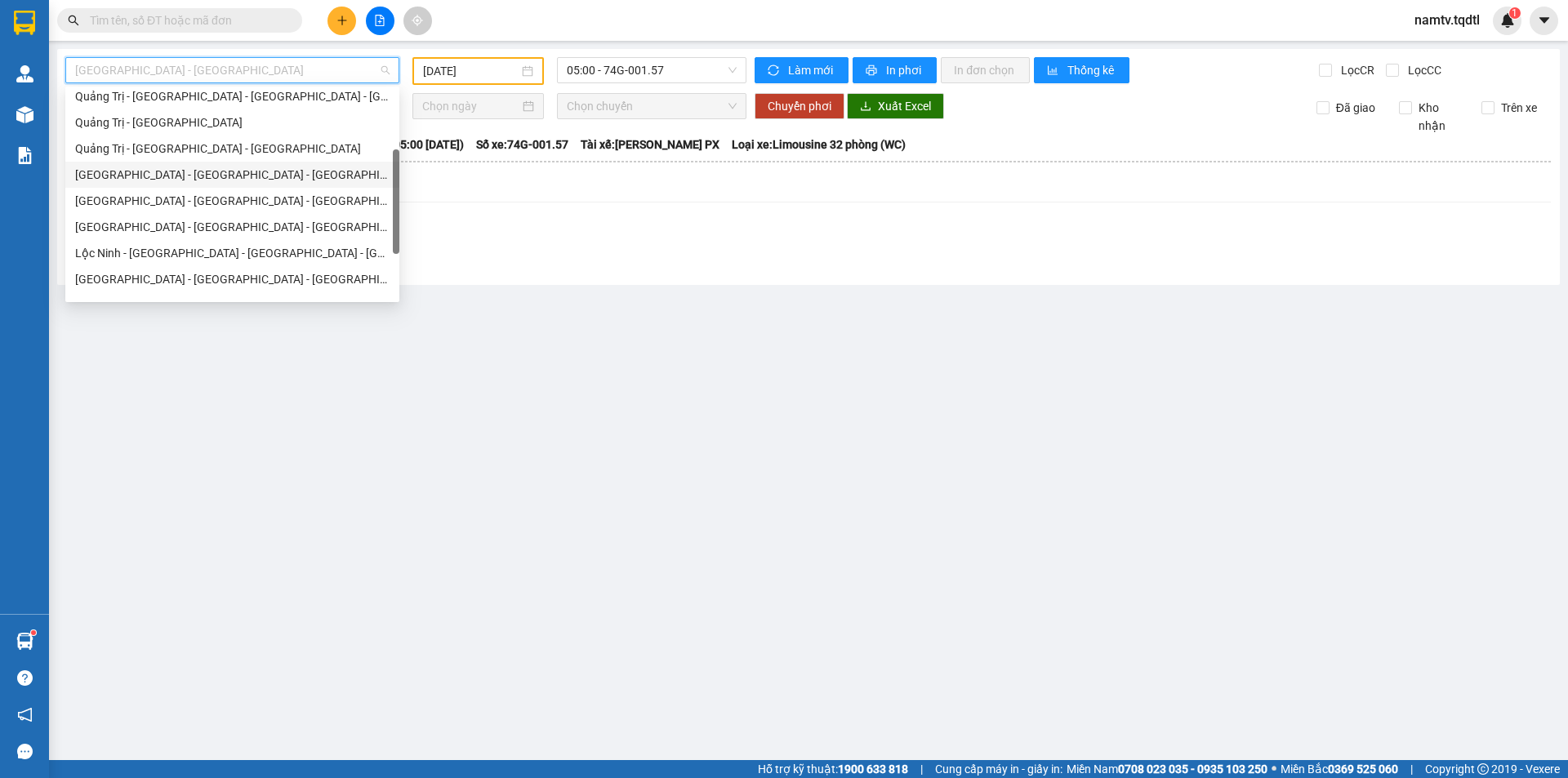
scroll to position [288, 0]
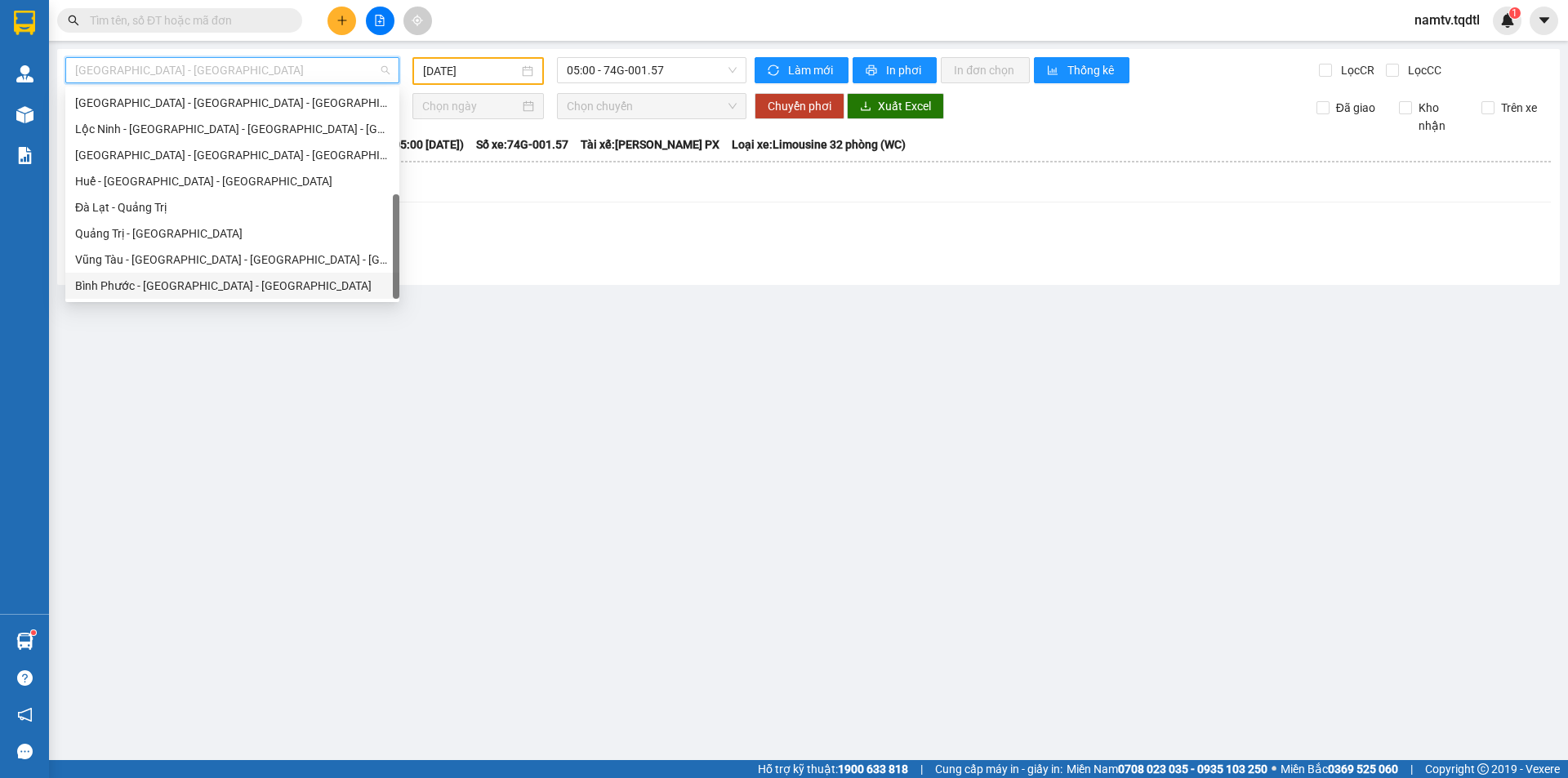
click at [174, 294] on div "Bình Phước - [GEOGRAPHIC_DATA] - [GEOGRAPHIC_DATA]" at bounding box center [231, 286] width 314 height 18
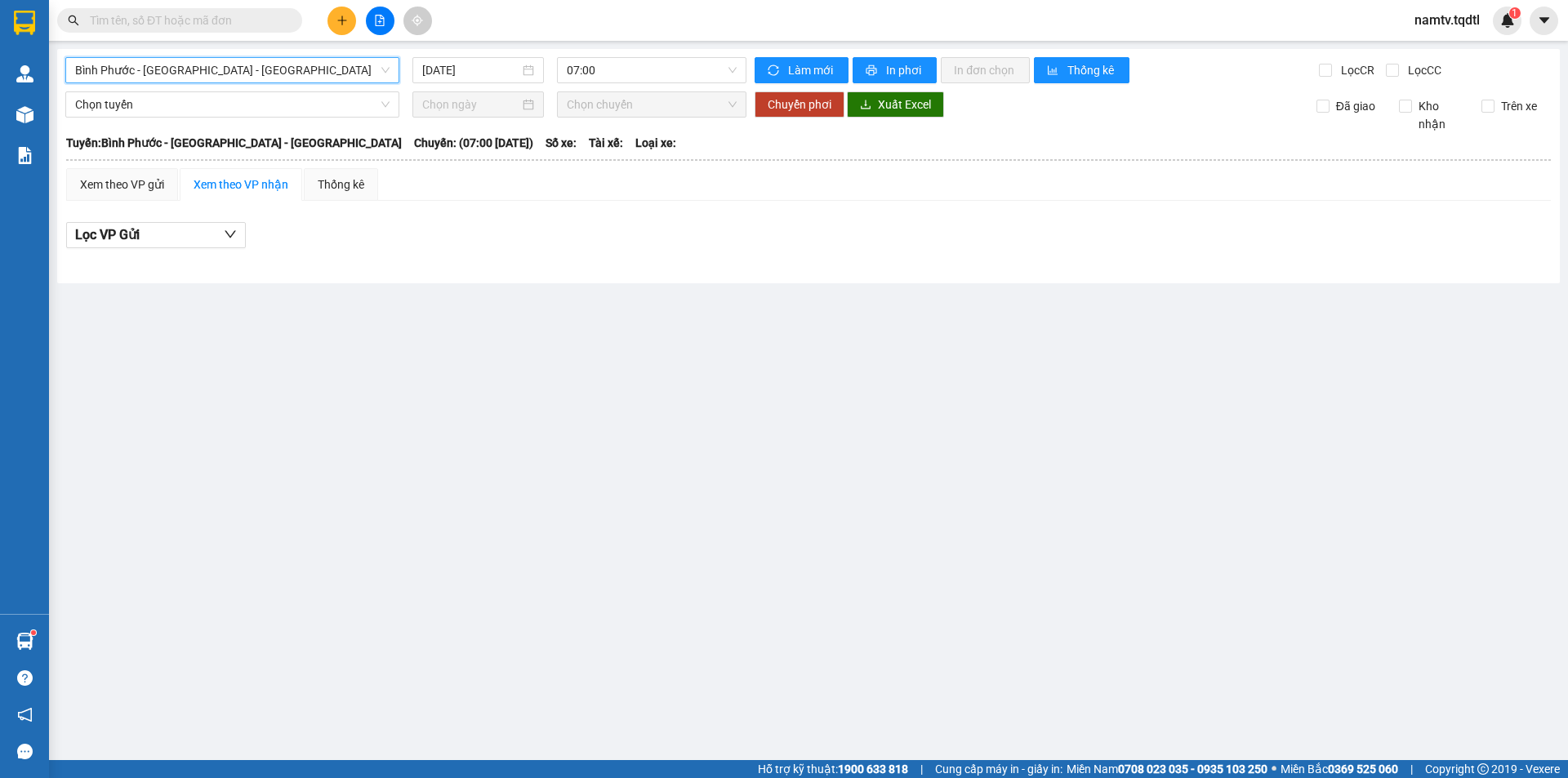
drag, startPoint x: 447, startPoint y: 47, endPoint x: 449, endPoint y: 58, distance: 11.2
click at [448, 47] on main "[GEOGRAPHIC_DATA] - [GEOGRAPHIC_DATA] - [GEOGRAPHIC_DATA] [GEOGRAPHIC_DATA] - […" at bounding box center [784, 380] width 1568 height 760
click at [449, 64] on div "[DATE]" at bounding box center [479, 70] width 132 height 27
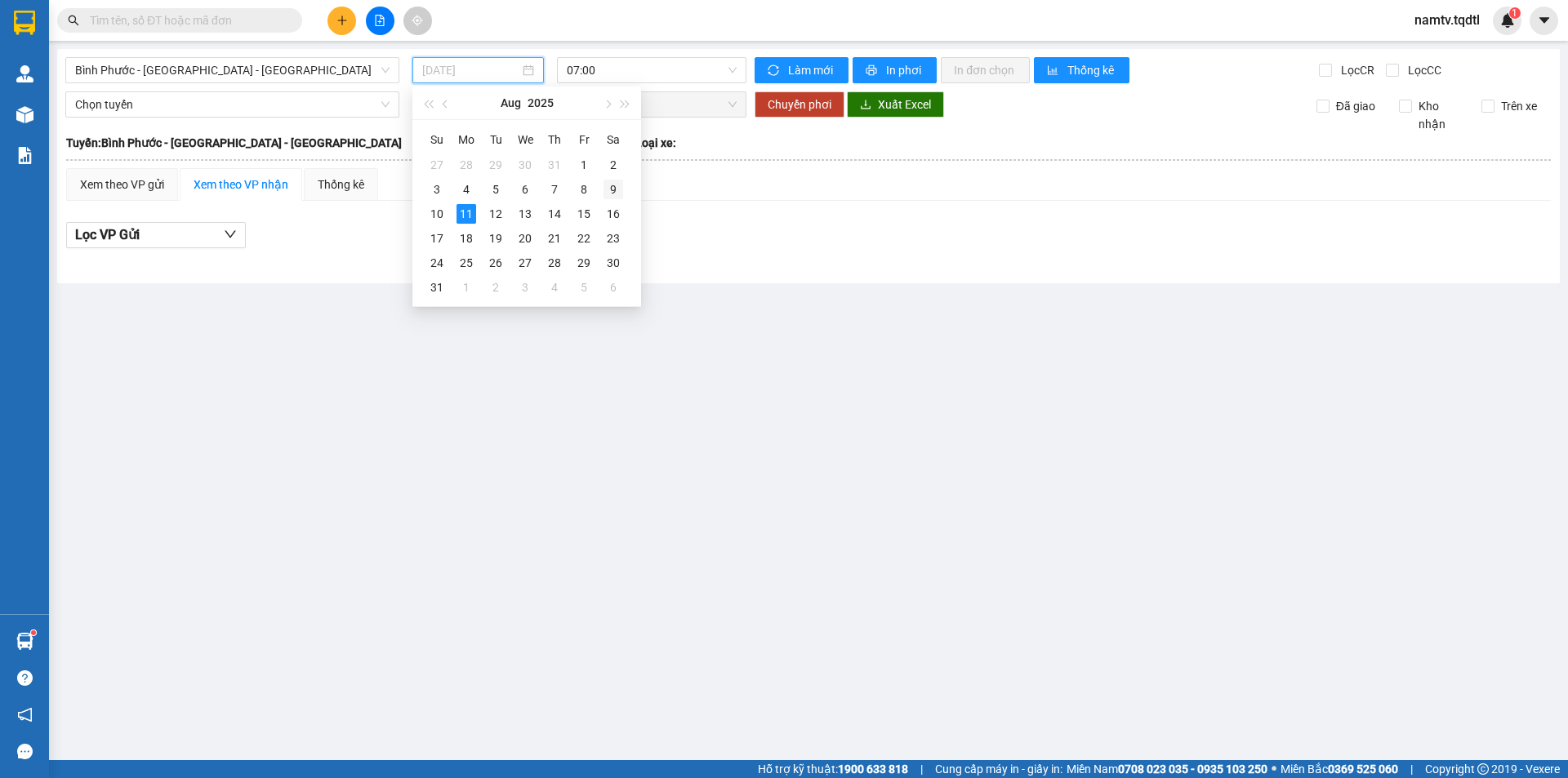
click at [607, 191] on div "9" at bounding box center [614, 189] width 20 height 20
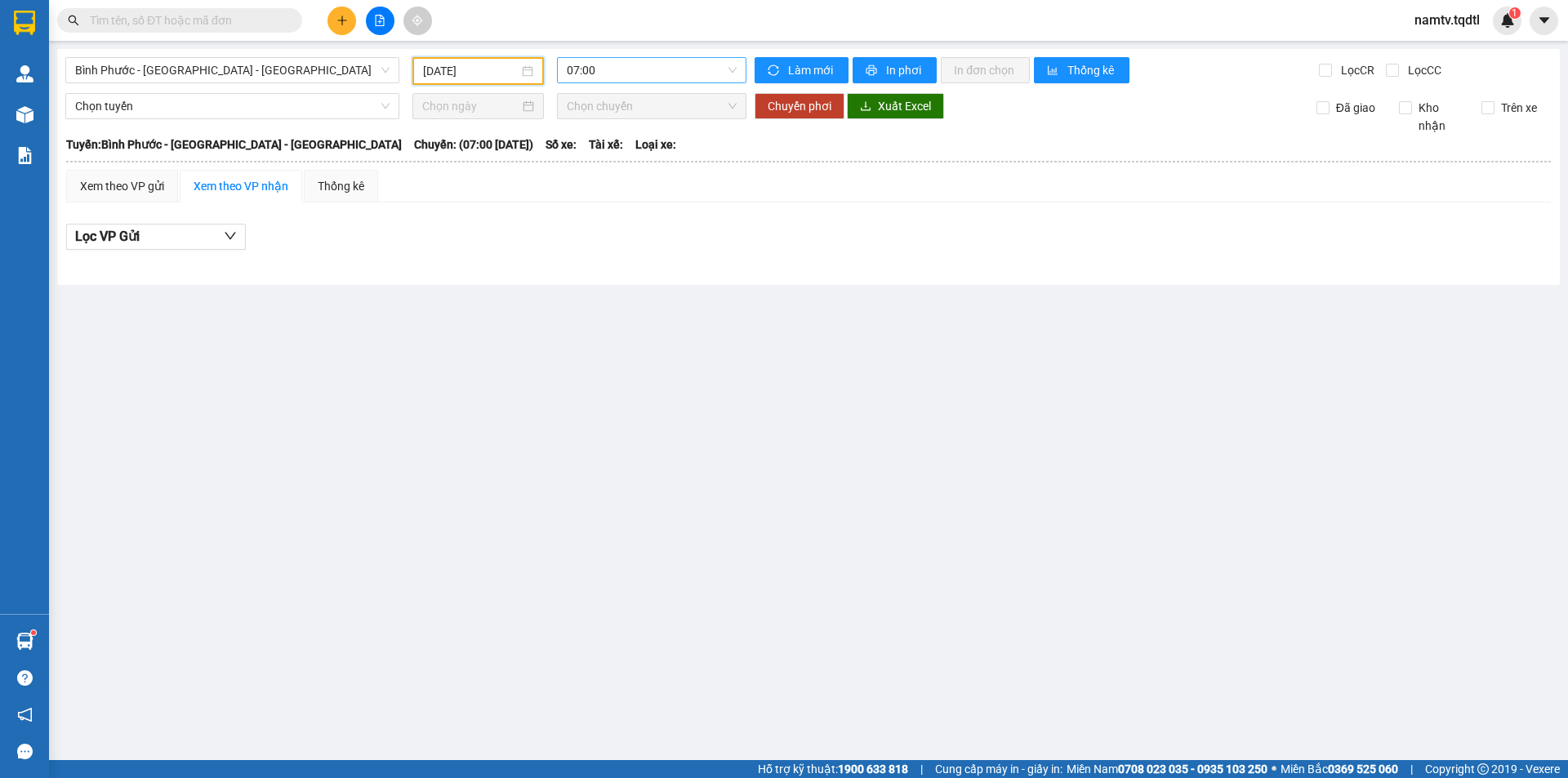
click at [659, 69] on span "07:00" at bounding box center [651, 70] width 169 height 25
click at [448, 77] on input "[DATE]" at bounding box center [471, 71] width 96 height 18
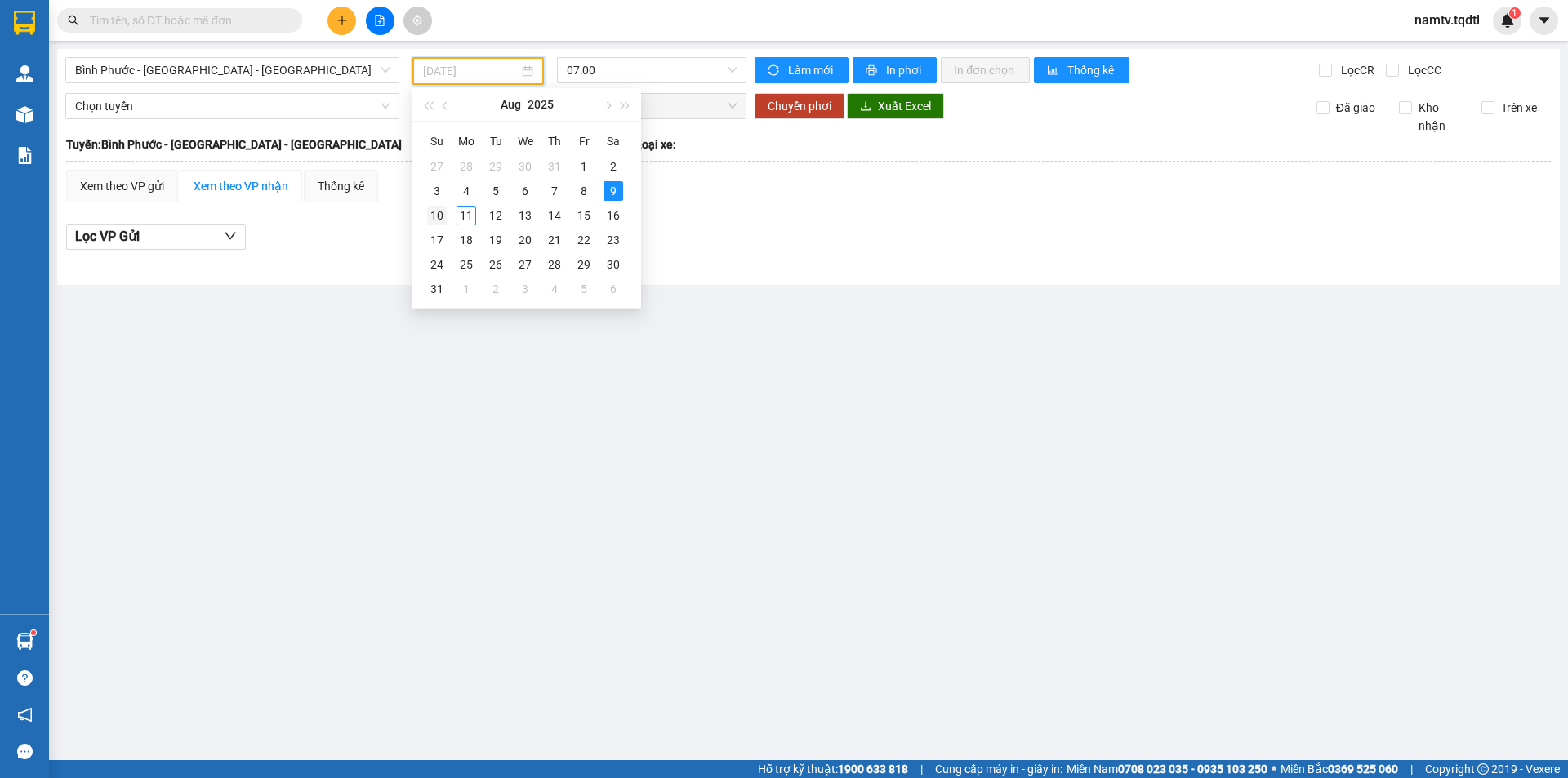
click at [442, 210] on div "10" at bounding box center [437, 216] width 20 height 20
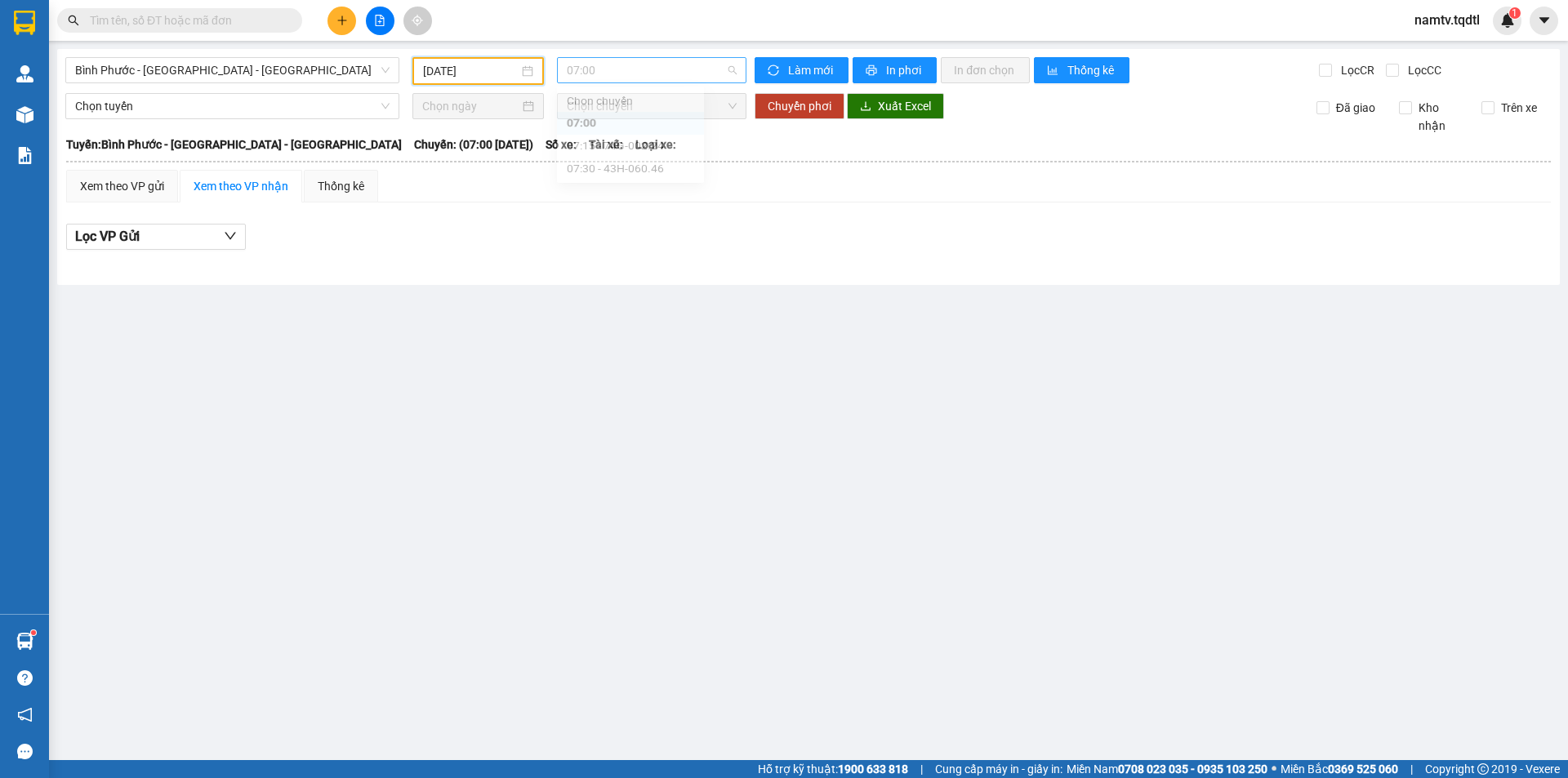
click at [600, 70] on span "07:00" at bounding box center [651, 70] width 169 height 25
click at [620, 151] on div "07:15 - 74G-002.24" at bounding box center [629, 155] width 127 height 18
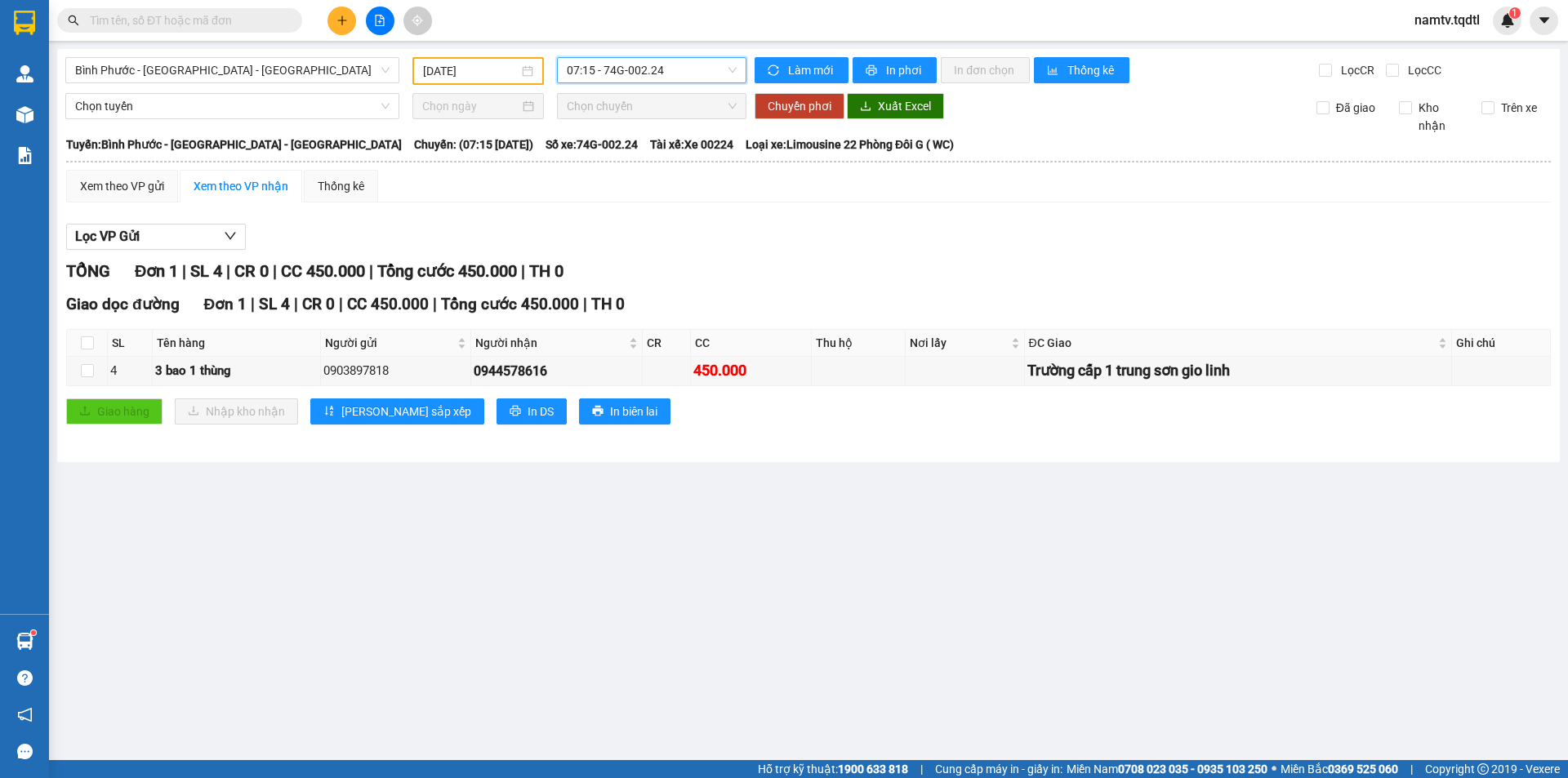
click at [509, 77] on input "[DATE]" at bounding box center [471, 71] width 96 height 18
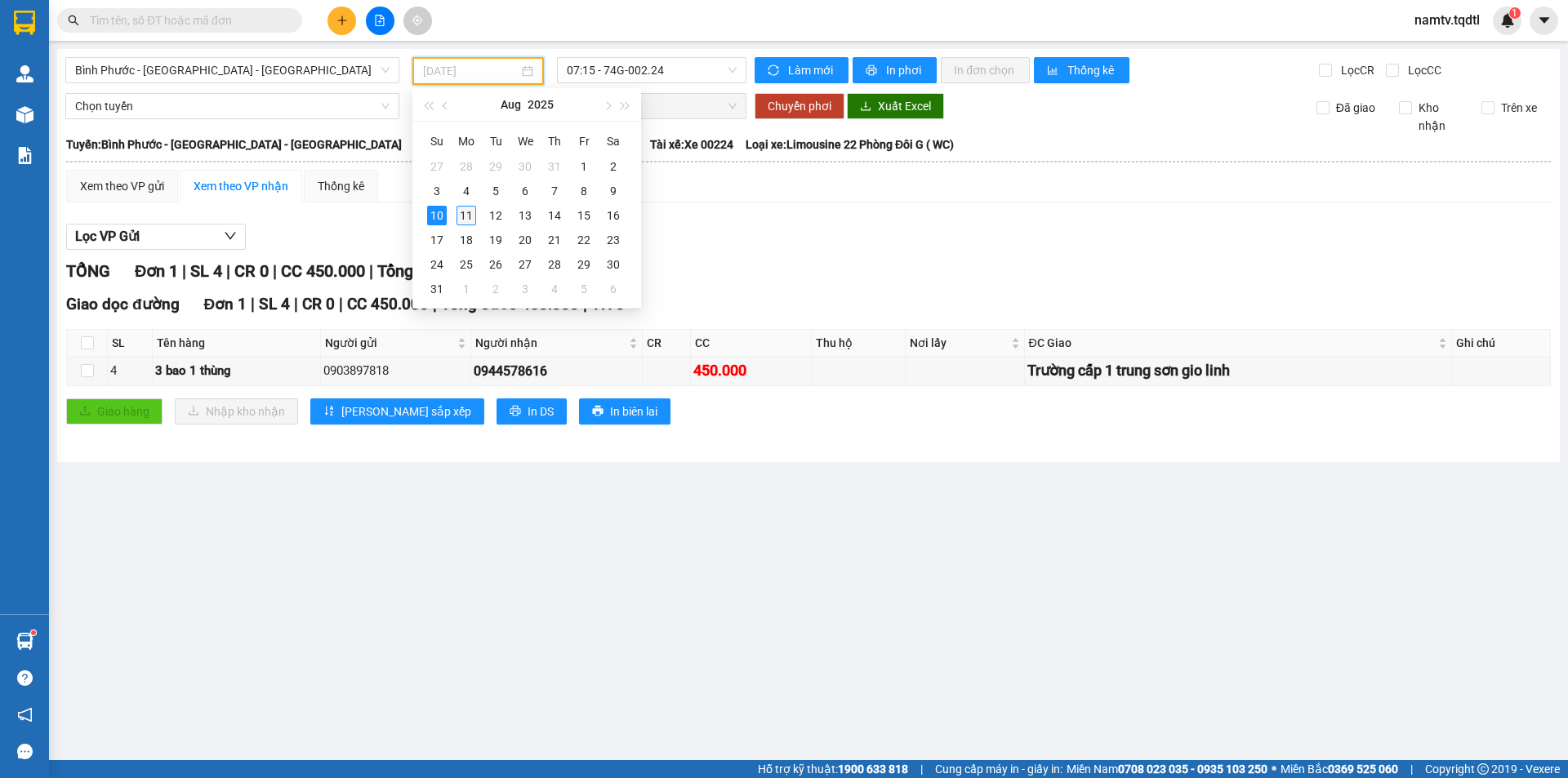
click at [462, 215] on div "11" at bounding box center [467, 216] width 20 height 20
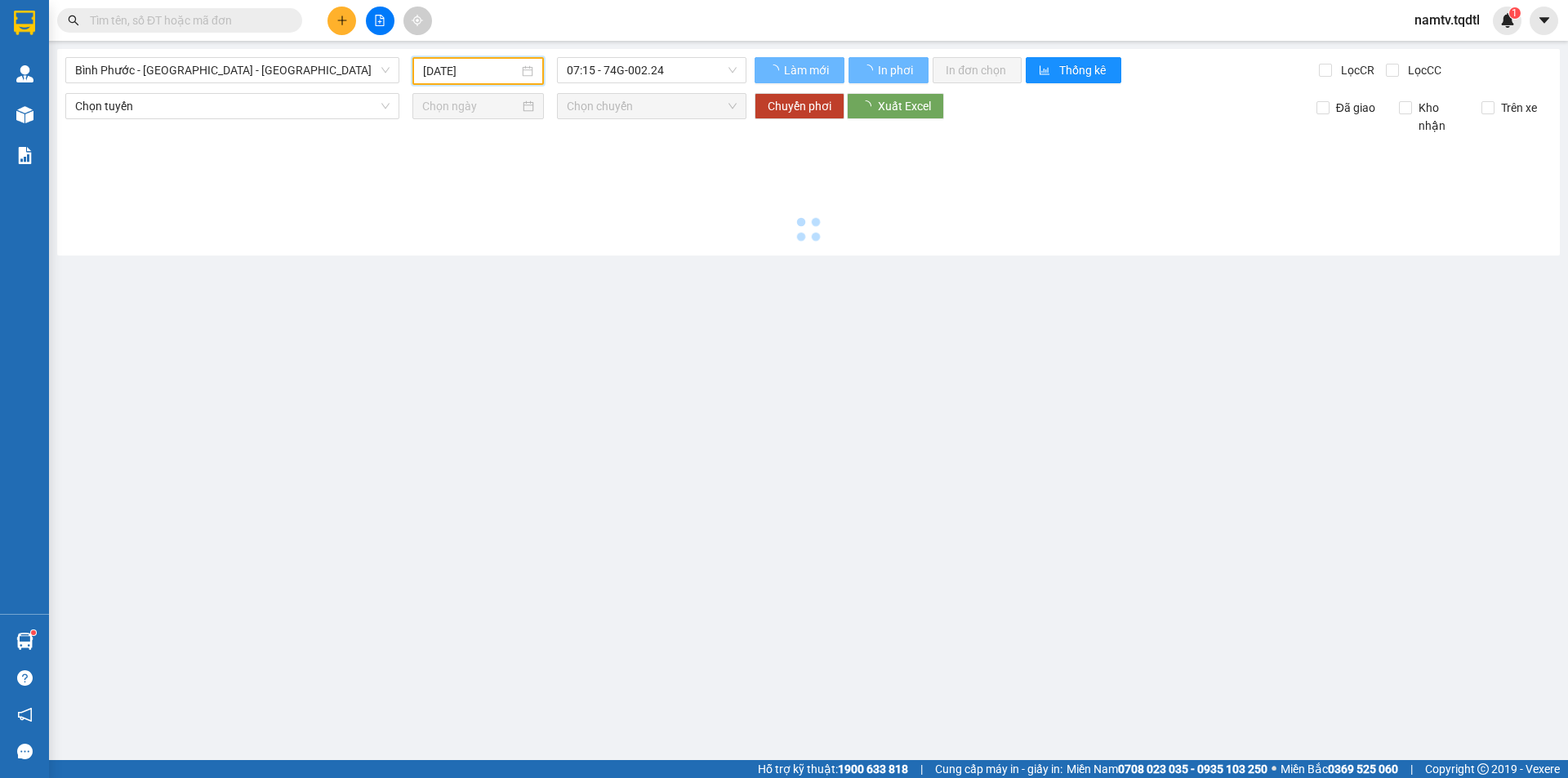
type input "[DATE]"
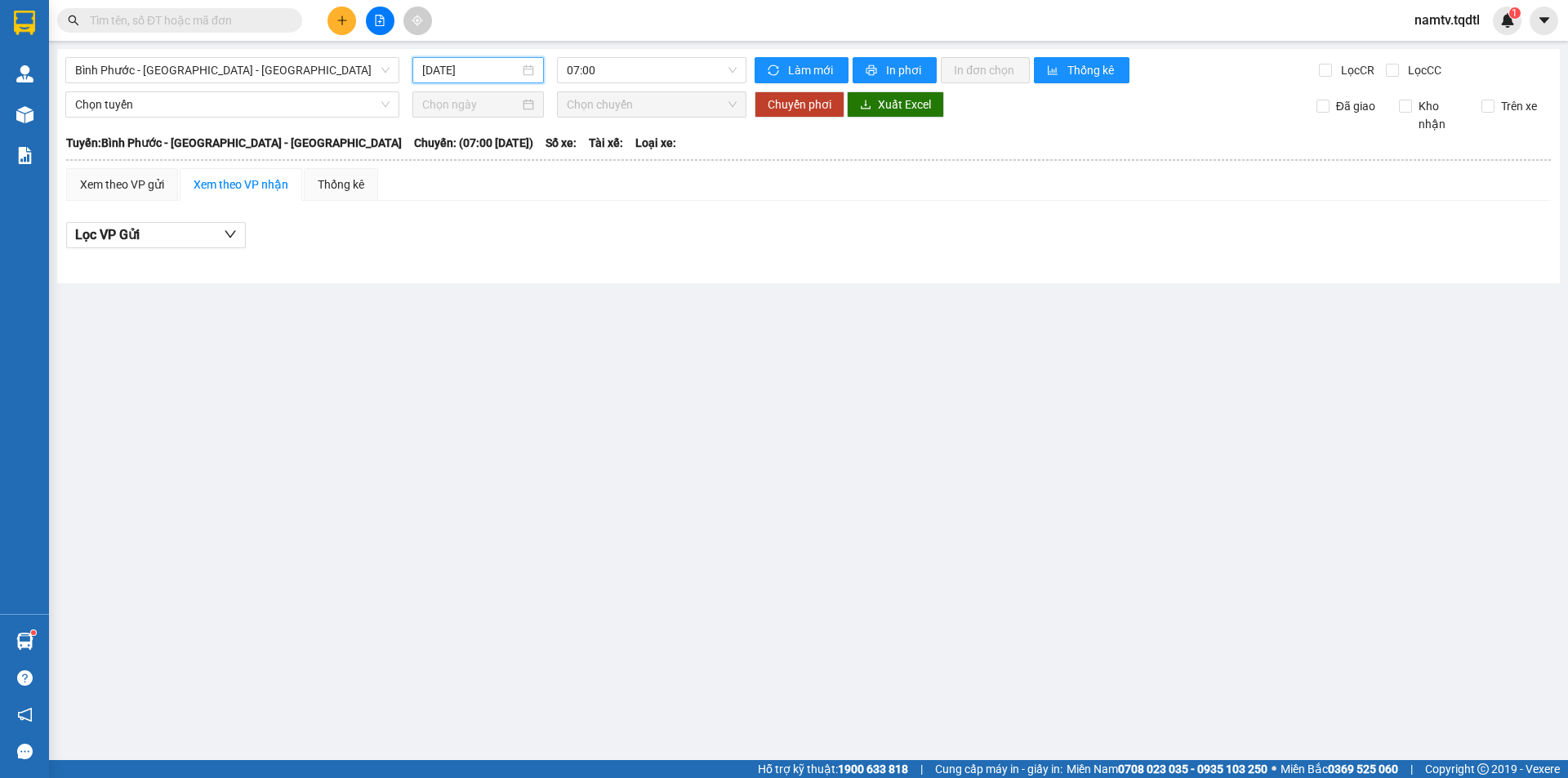
click at [623, 48] on main "[GEOGRAPHIC_DATA] - [GEOGRAPHIC_DATA] - [GEOGRAPHIC_DATA] [DATE] 07:00 Làm mới …" at bounding box center [784, 380] width 1568 height 760
click at [620, 60] on div "[GEOGRAPHIC_DATA] - [GEOGRAPHIC_DATA] - [GEOGRAPHIC_DATA] [DATE] 07:00 Làm mới …" at bounding box center [809, 166] width 1503 height 234
click at [629, 85] on div "[GEOGRAPHIC_DATA] - [GEOGRAPHIC_DATA] - [GEOGRAPHIC_DATA] [DATE] 07:00 Làm mới …" at bounding box center [809, 166] width 1503 height 234
click at [668, 157] on div "07:15 - 74H-007.38" at bounding box center [629, 155] width 127 height 18
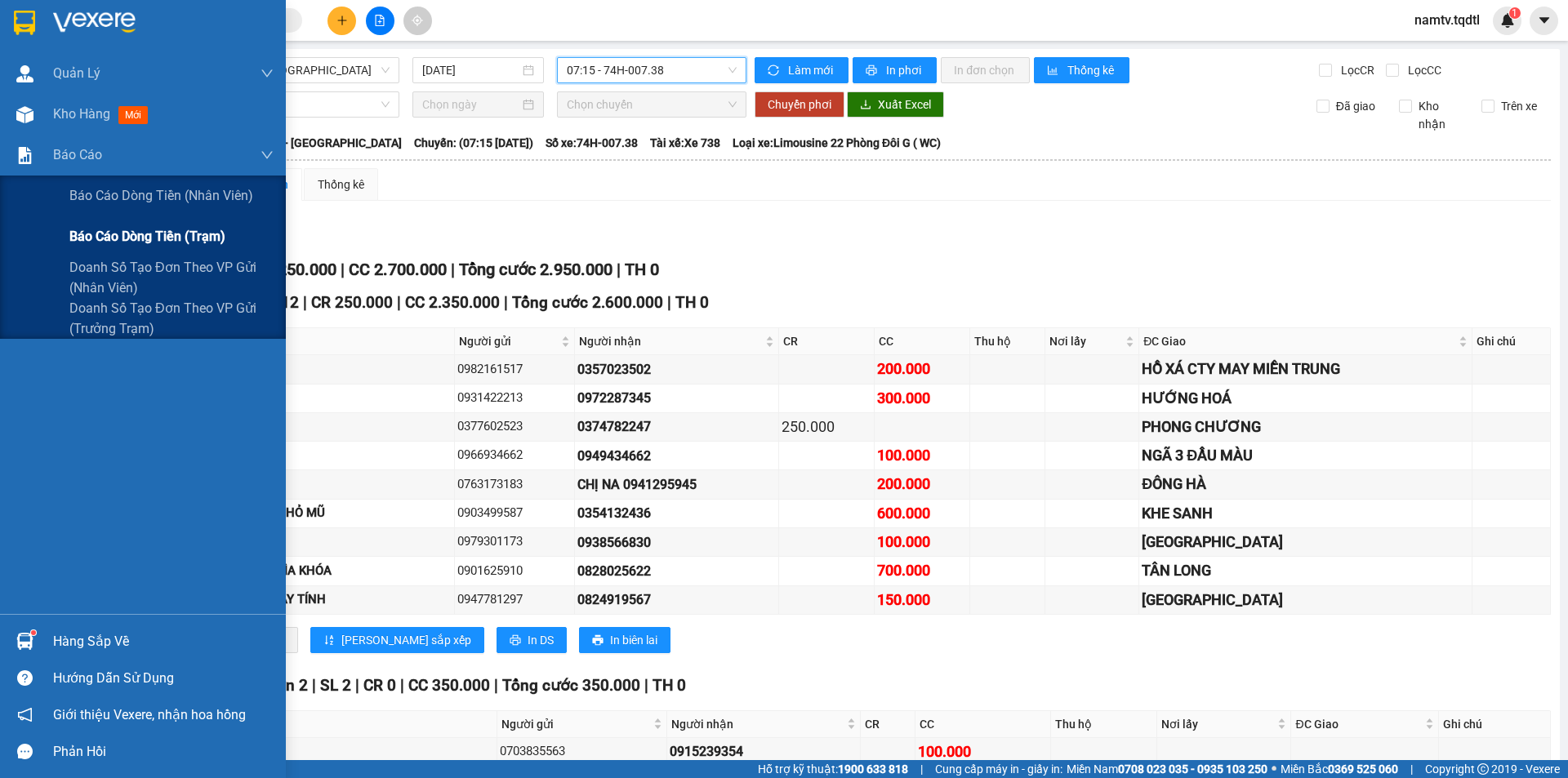
click at [99, 230] on span "Báo cáo dòng tiền (trạm)" at bounding box center [147, 236] width 156 height 21
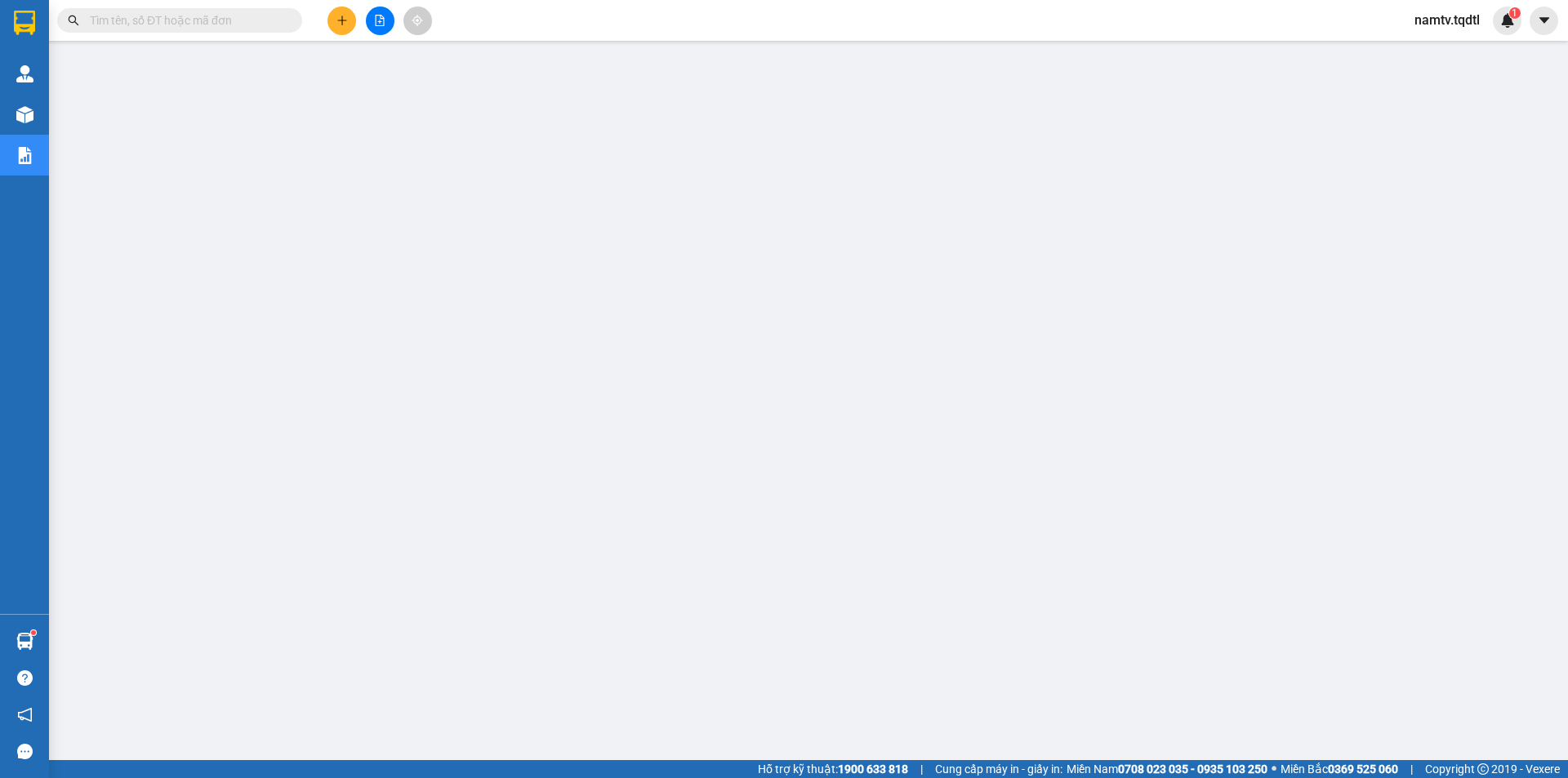
scroll to position [32, 0]
